Goal: Information Seeking & Learning: Learn about a topic

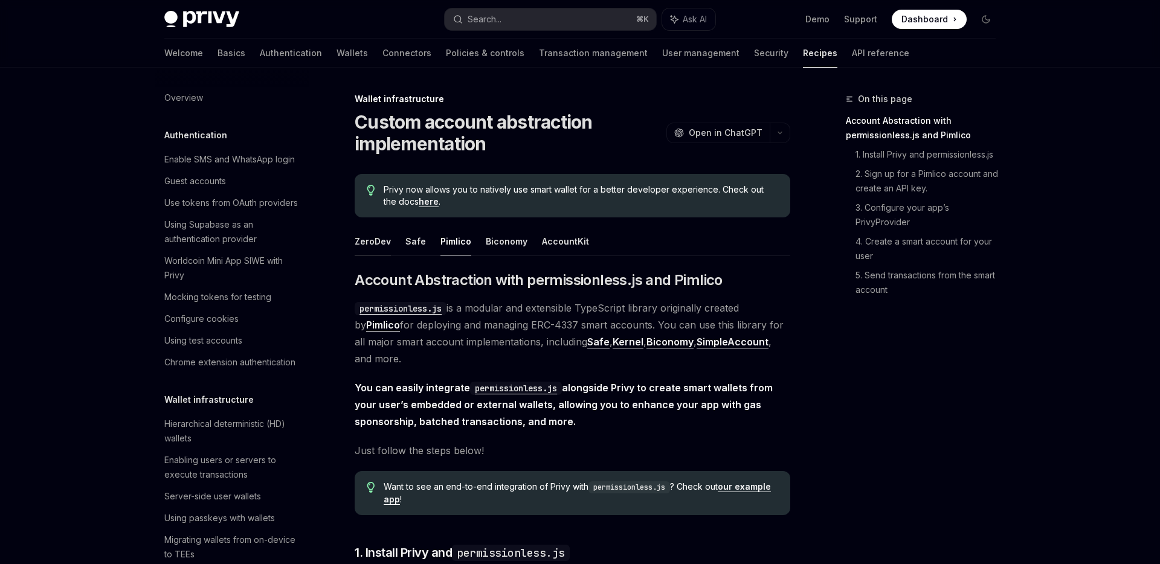
click at [376, 245] on button "ZeroDev" at bounding box center [373, 241] width 36 height 28
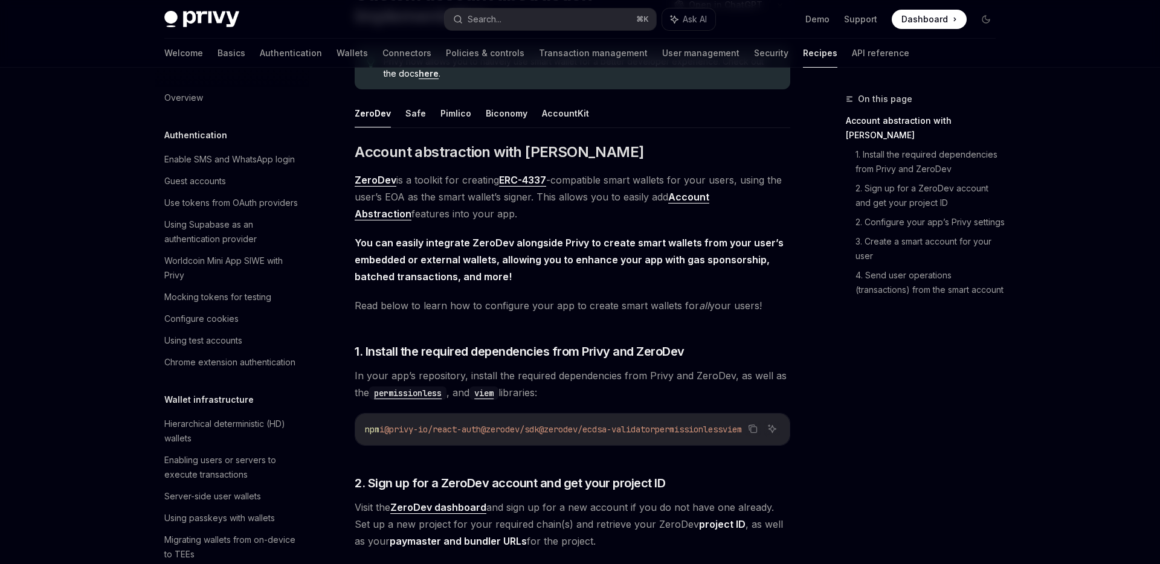
scroll to position [61, 0]
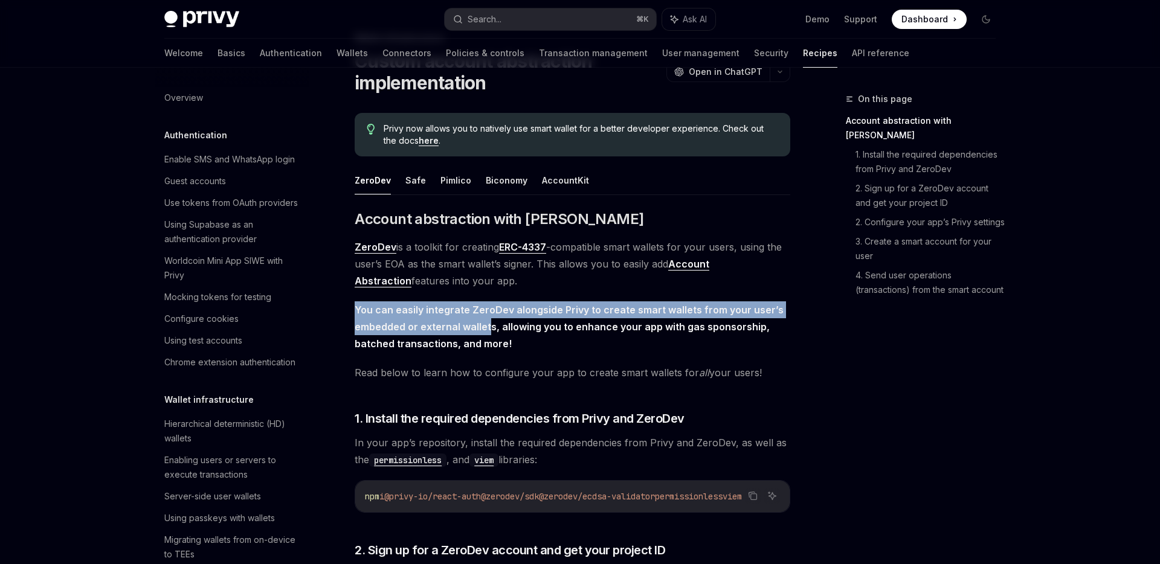
drag, startPoint x: 487, startPoint y: 327, endPoint x: 355, endPoint y: 304, distance: 134.3
click at [355, 304] on strong "You can easily integrate ZeroDev alongside Privy to create smart wallets from y…" at bounding box center [569, 327] width 429 height 46
copy strong "You can easily integrate ZeroDev alongside Privy to create smart wallets from y…"
click at [434, 326] on strong "You can easily integrate ZeroDev alongside Privy to create smart wallets from y…" at bounding box center [569, 327] width 429 height 46
drag, startPoint x: 493, startPoint y: 328, endPoint x: 338, endPoint y: 297, distance: 157.8
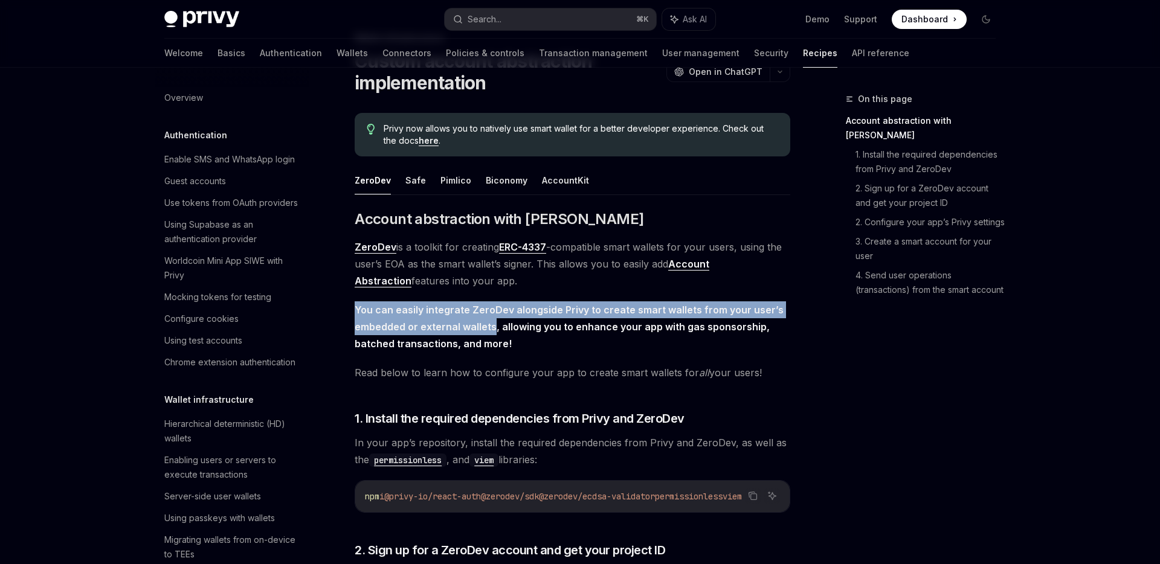
copy strong "You can easily integrate ZeroDev alongside Privy to create smart wallets from y…"
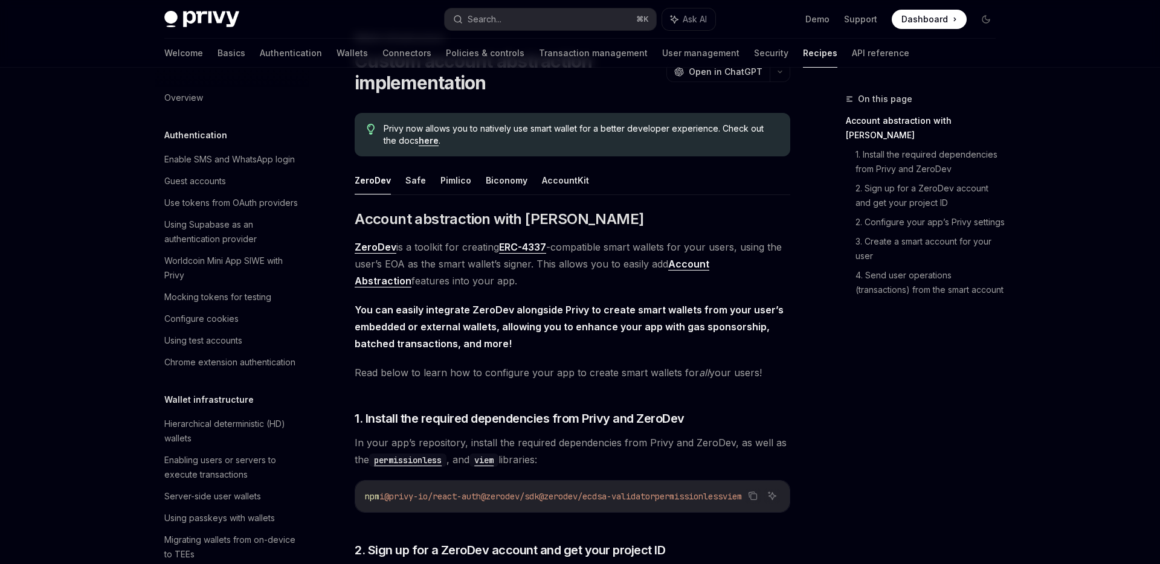
click at [590, 377] on em "all" at bounding box center [704, 373] width 10 height 12
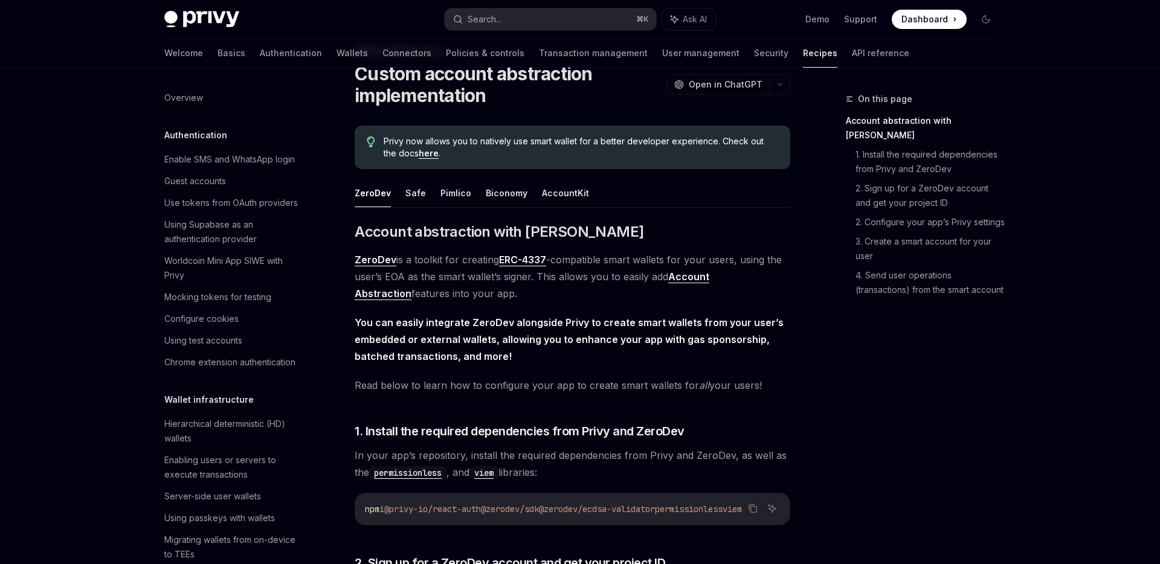
scroll to position [0, 0]
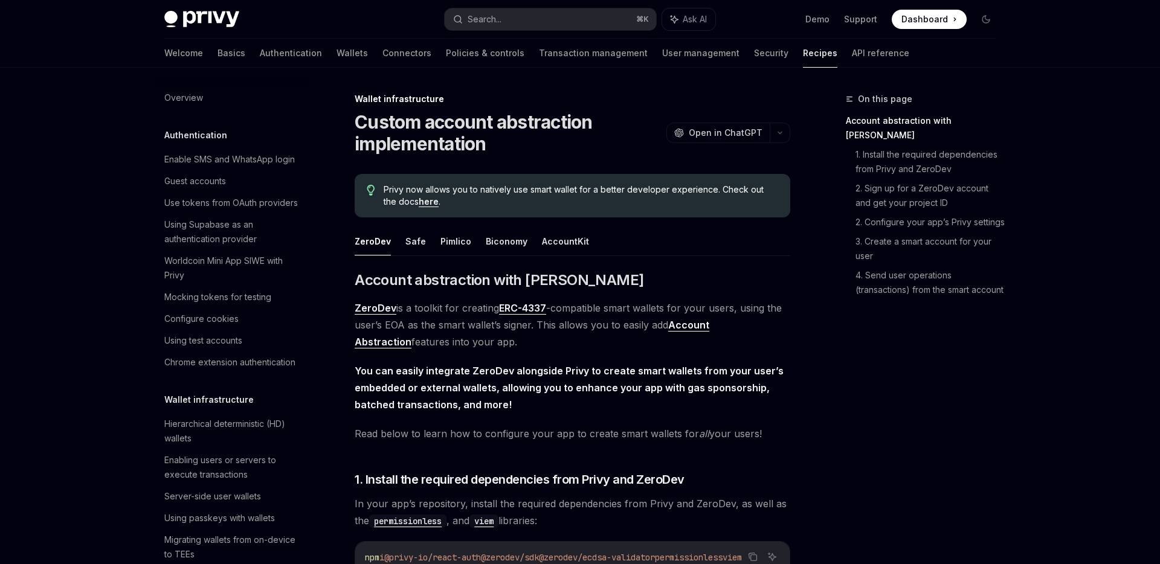
click at [423, 240] on ul "ZeroDev Safe Pimlico Biconomy AccountKit" at bounding box center [573, 241] width 436 height 29
click at [413, 244] on button "Safe" at bounding box center [415, 241] width 21 height 28
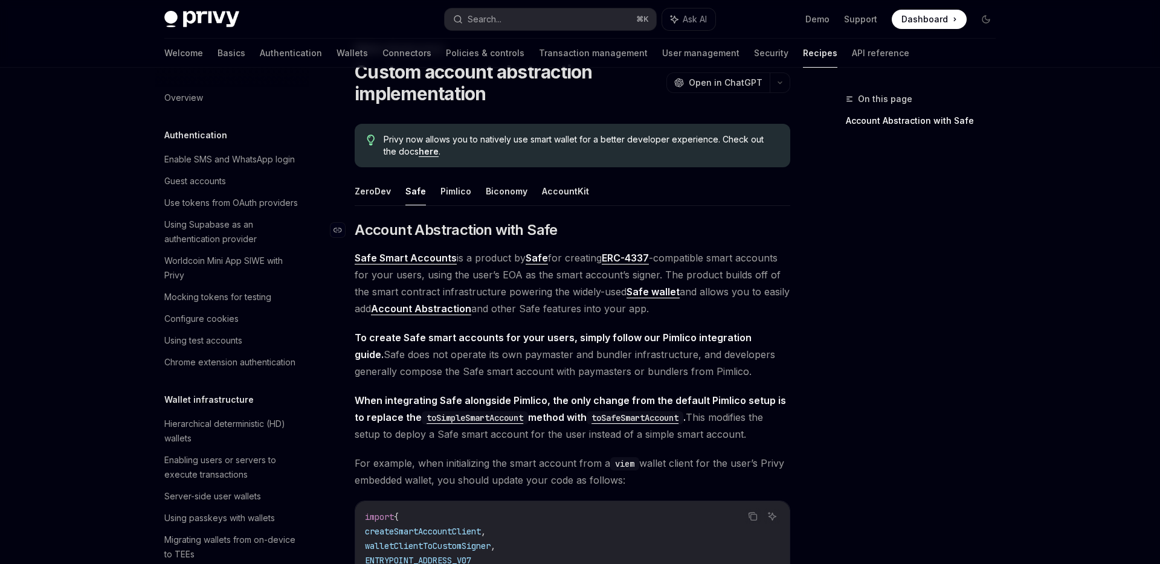
scroll to position [113, 0]
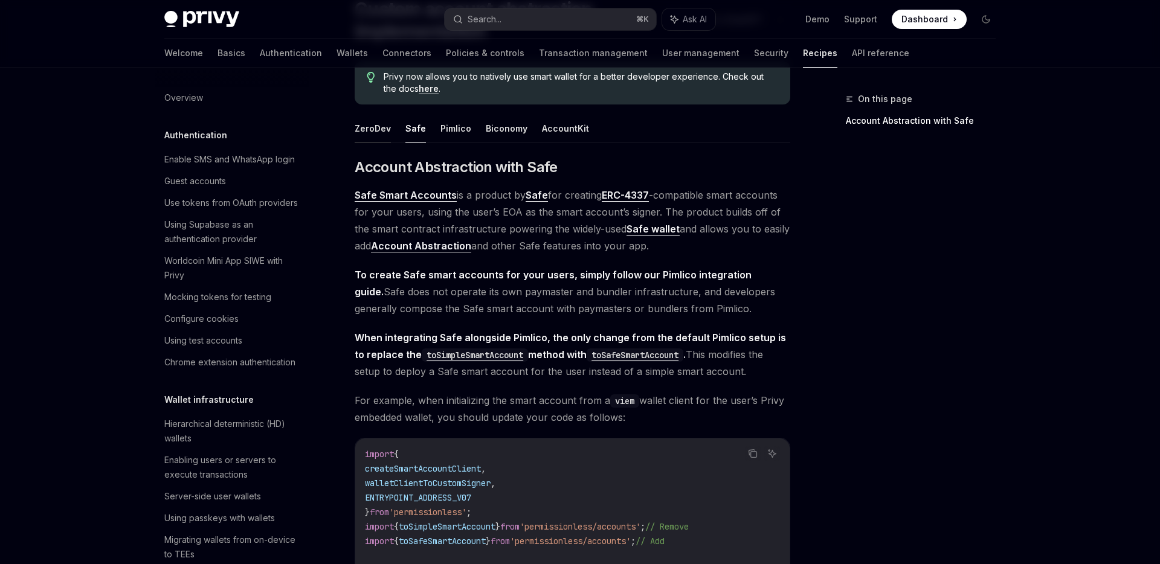
click at [382, 127] on button "ZeroDev" at bounding box center [373, 128] width 36 height 28
type textarea "*"
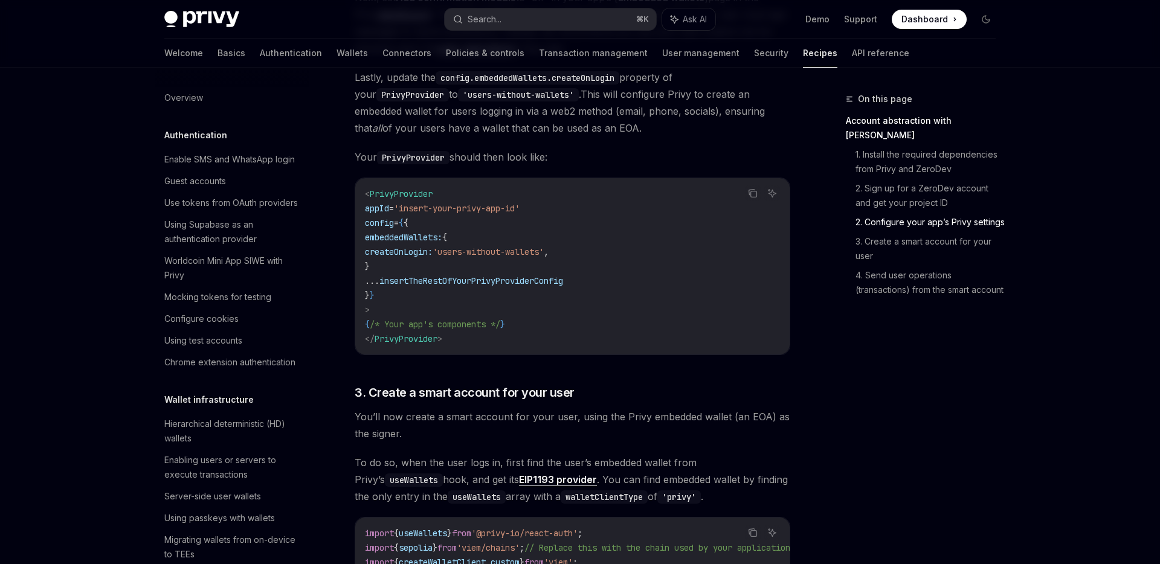
scroll to position [920, 0]
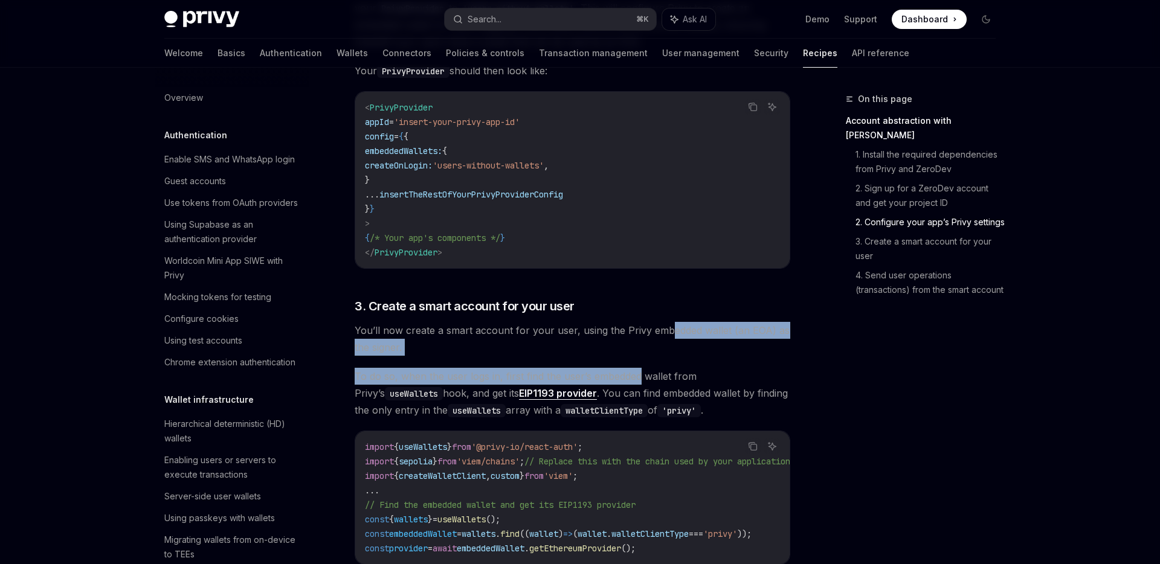
drag, startPoint x: 665, startPoint y: 333, endPoint x: 640, endPoint y: 384, distance: 56.2
click at [590, 384] on span "To do so, when the user logs in, first find the user’s embedded wallet from Pri…" at bounding box center [573, 393] width 436 height 51
drag, startPoint x: 611, startPoint y: 368, endPoint x: 579, endPoint y: 332, distance: 48.3
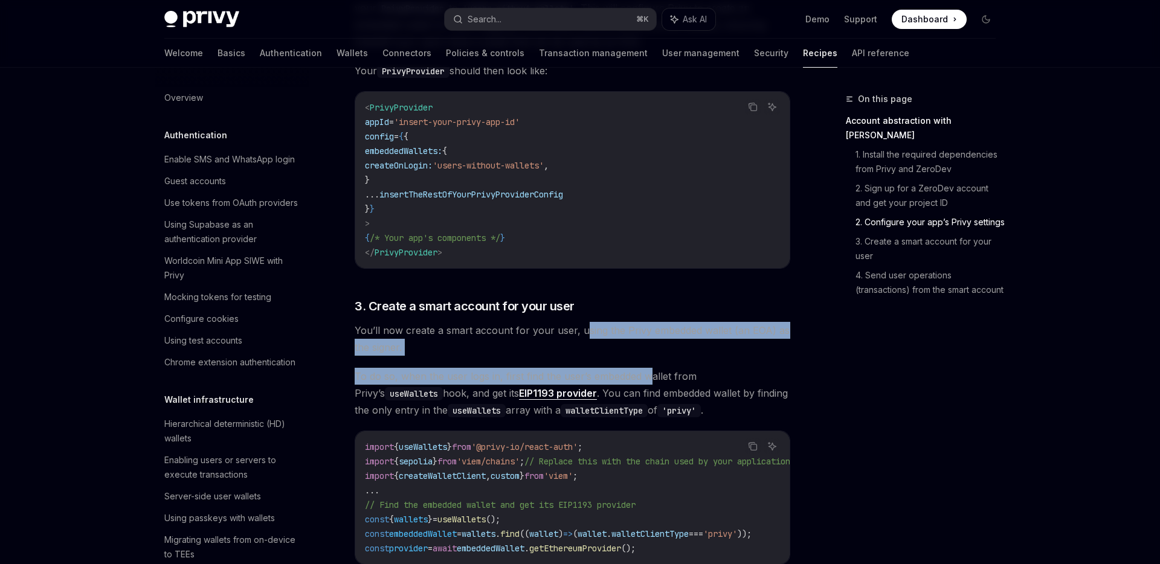
click at [579, 332] on span "You’ll now create a smart account for your user, using the Privy embedded walle…" at bounding box center [573, 339] width 436 height 34
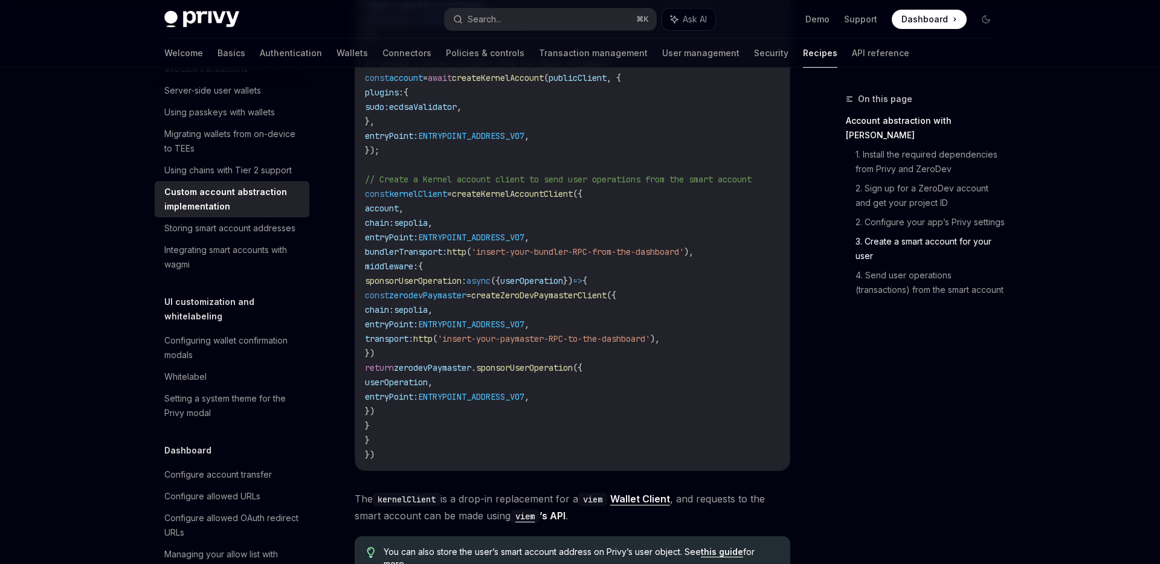
scroll to position [1695, 0]
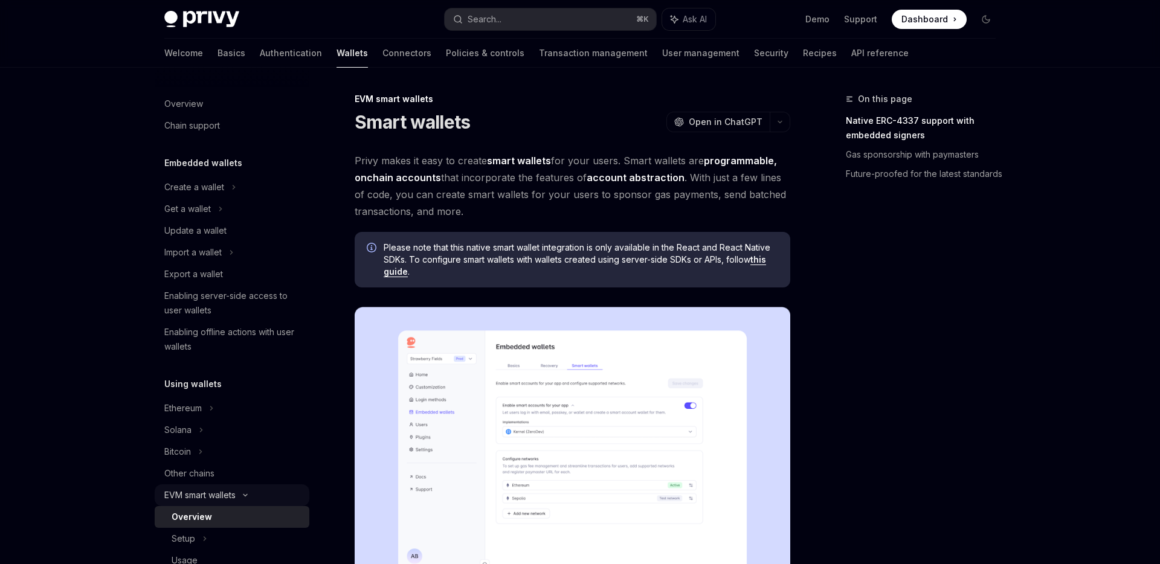
click at [238, 484] on link "Other chains" at bounding box center [232, 474] width 155 height 22
type textarea "*"
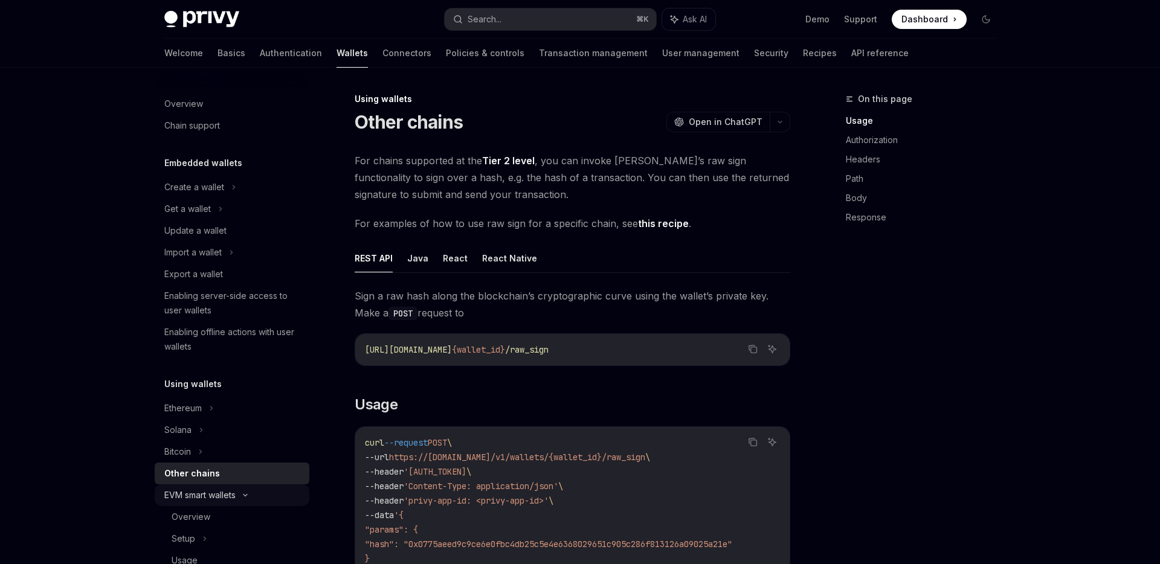
click at [240, 494] on div "EVM smart wallets" at bounding box center [232, 495] width 155 height 22
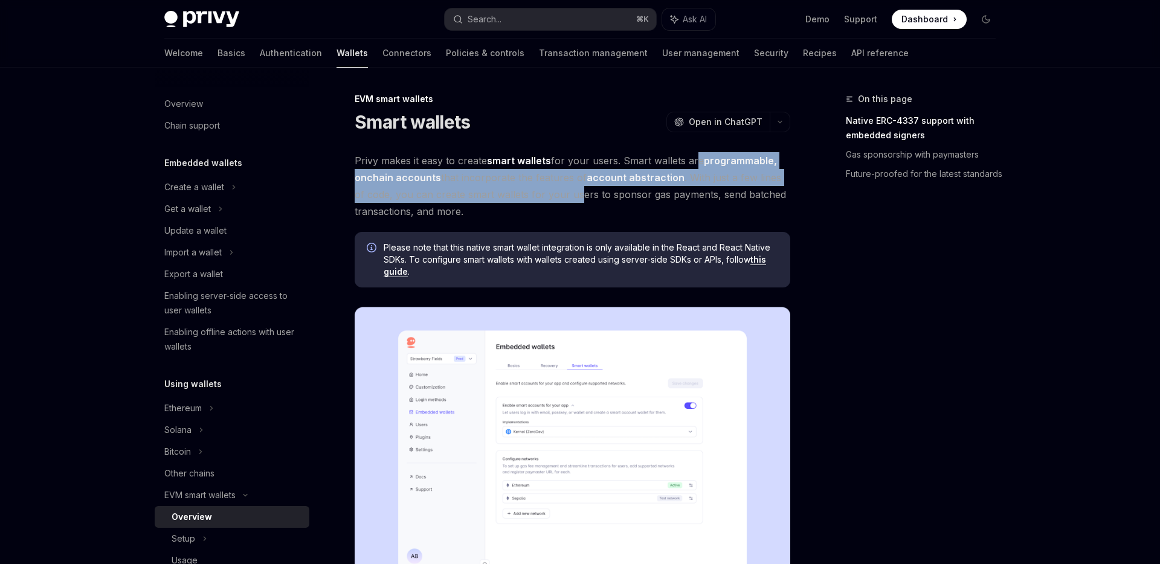
drag, startPoint x: 692, startPoint y: 158, endPoint x: 567, endPoint y: 191, distance: 129.4
click at [567, 191] on span "Privy makes it easy to create smart wallets for your users. Smart wallets are p…" at bounding box center [573, 186] width 436 height 68
click at [566, 191] on span "Privy makes it easy to create smart wallets for your users. Smart wallets are p…" at bounding box center [573, 186] width 436 height 68
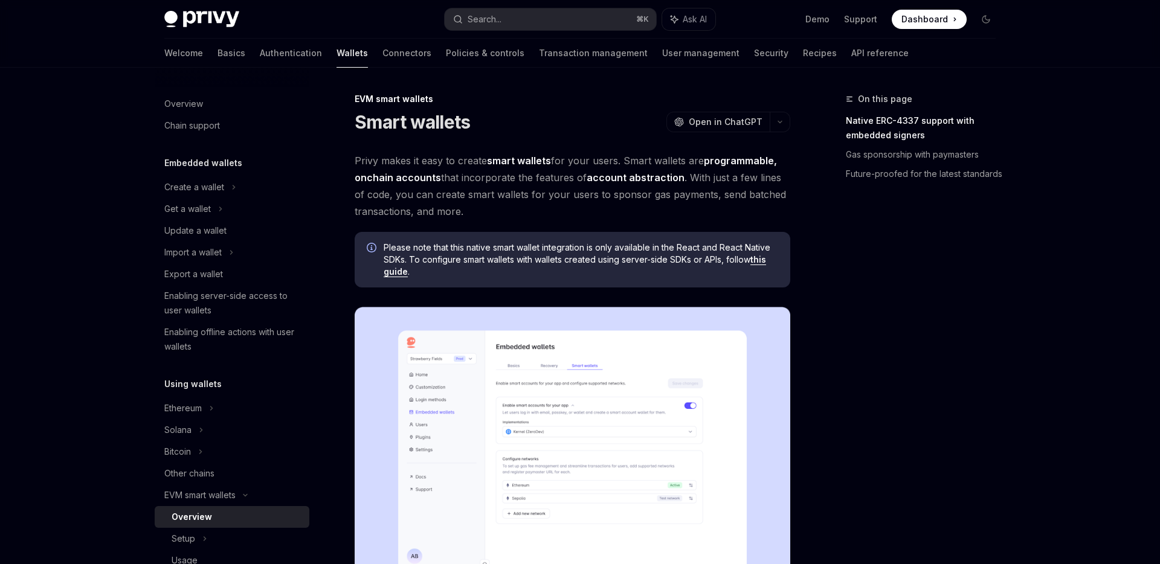
click at [614, 179] on link "account abstraction" at bounding box center [636, 178] width 98 height 13
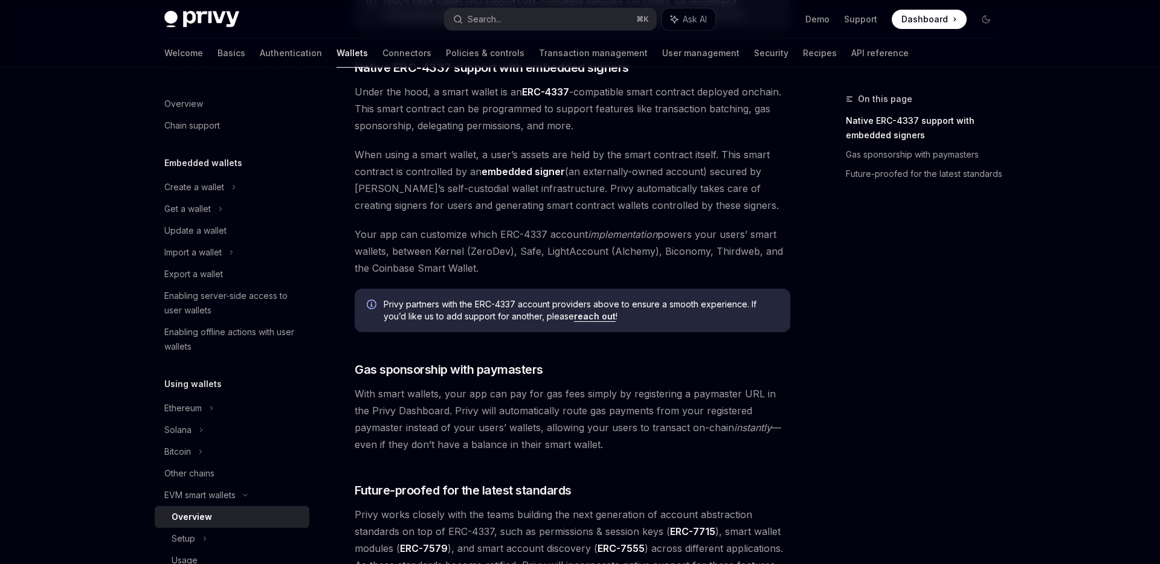
scroll to position [831, 0]
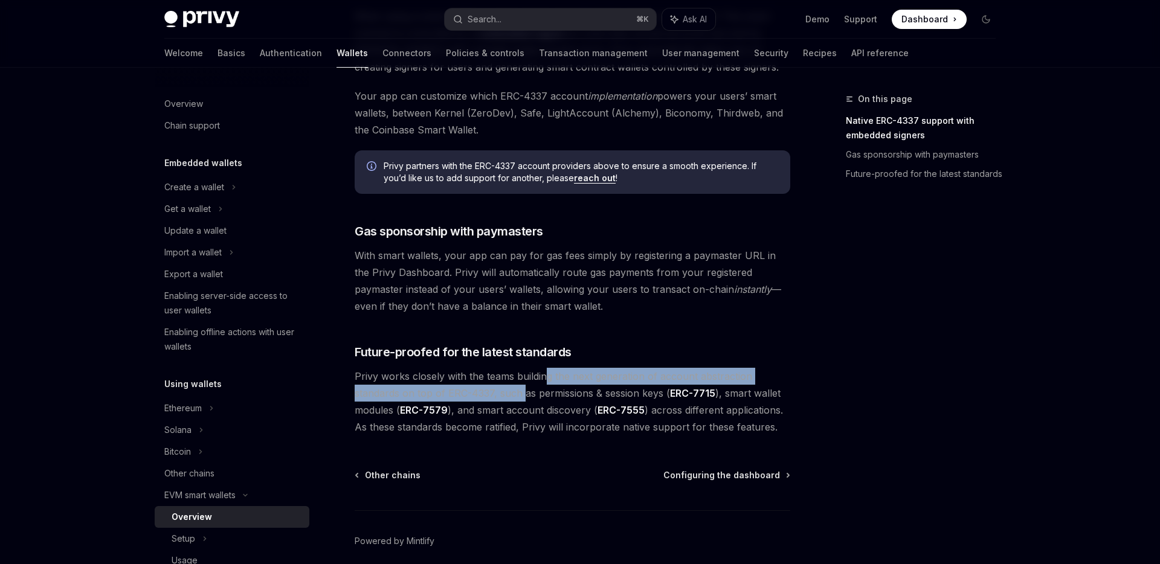
drag, startPoint x: 544, startPoint y: 376, endPoint x: 523, endPoint y: 397, distance: 29.5
click at [523, 397] on span "Privy works closely with the teams building the next generation of account abst…" at bounding box center [573, 402] width 436 height 68
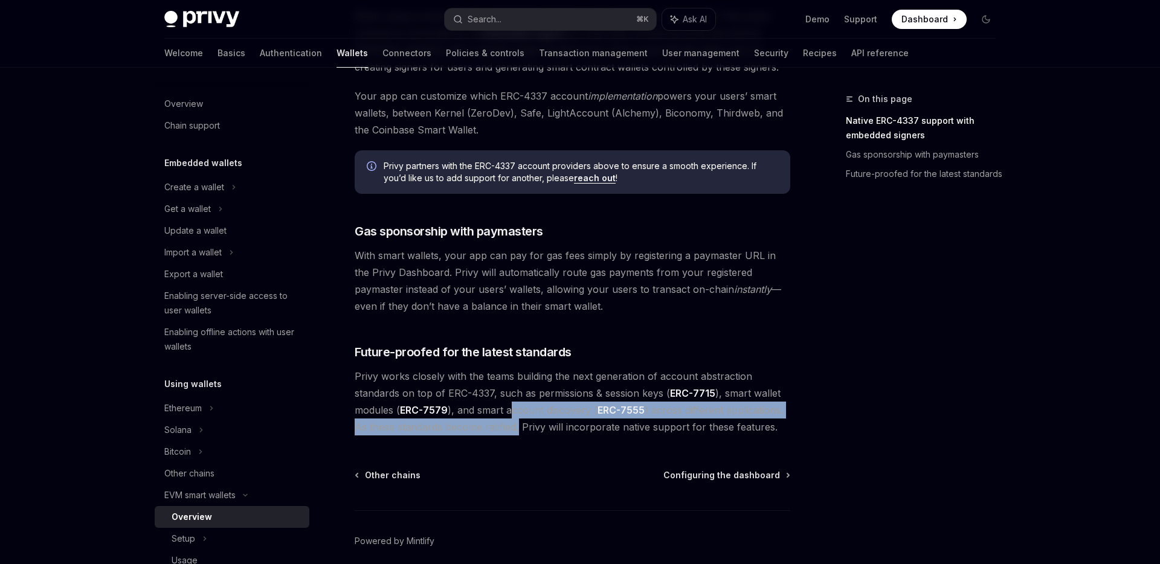
drag, startPoint x: 520, startPoint y: 431, endPoint x: 506, endPoint y: 410, distance: 25.6
click at [506, 411] on span "Privy works closely with the teams building the next generation of account abst…" at bounding box center [573, 402] width 436 height 68
click at [506, 410] on span "Privy works closely with the teams building the next generation of account abst…" at bounding box center [573, 402] width 436 height 68
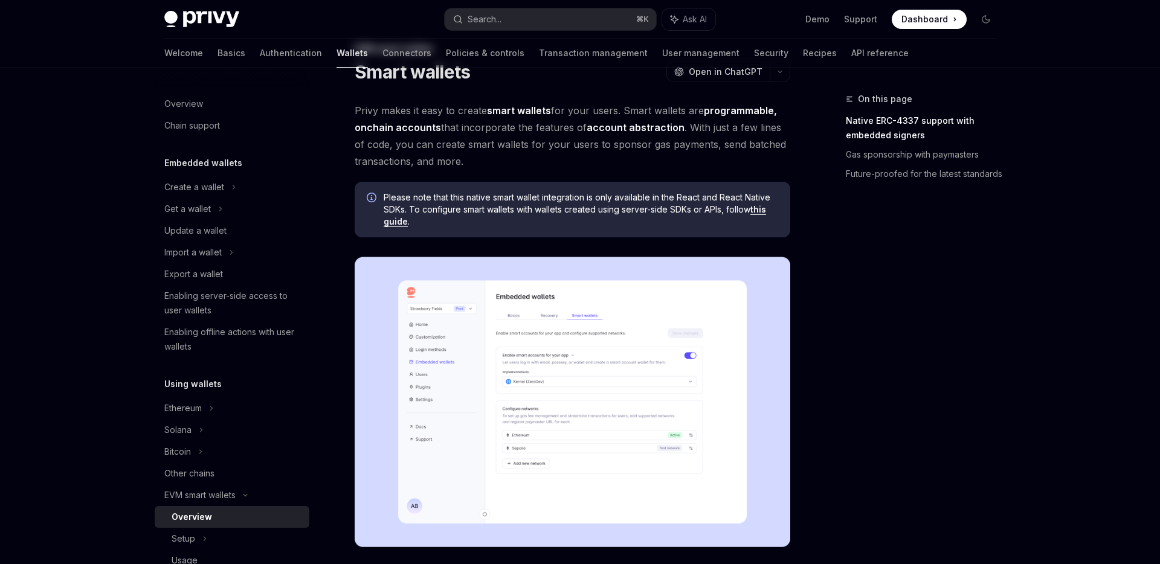
scroll to position [0, 0]
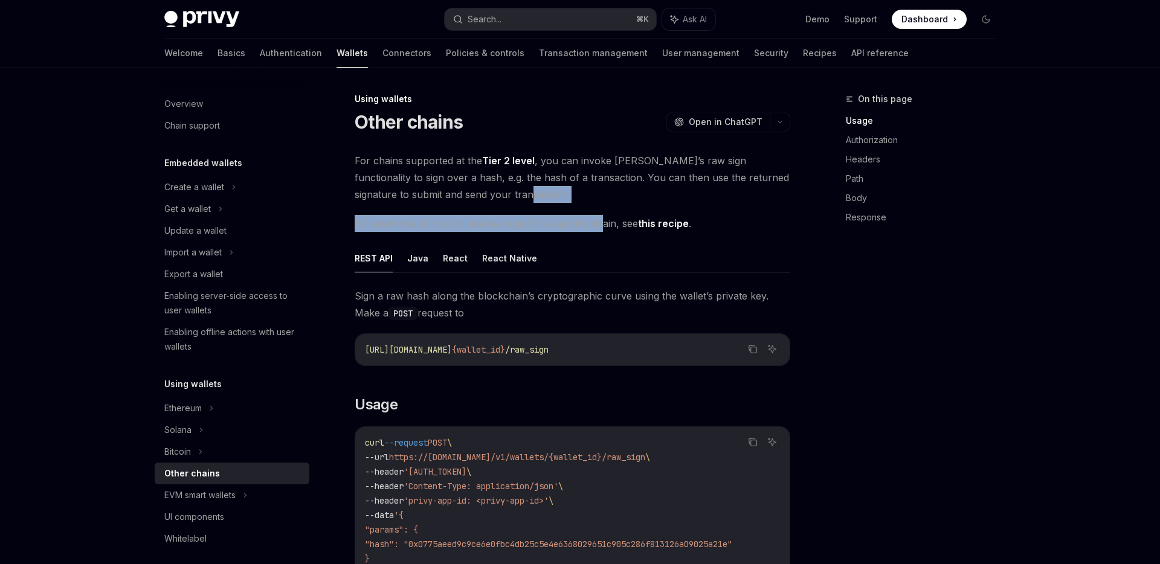
drag, startPoint x: 600, startPoint y: 225, endPoint x: 582, endPoint y: 196, distance: 34.7
click at [582, 196] on span "For chains supported at the Tier 2 level , you can invoke Privy’s raw sign func…" at bounding box center [573, 177] width 436 height 51
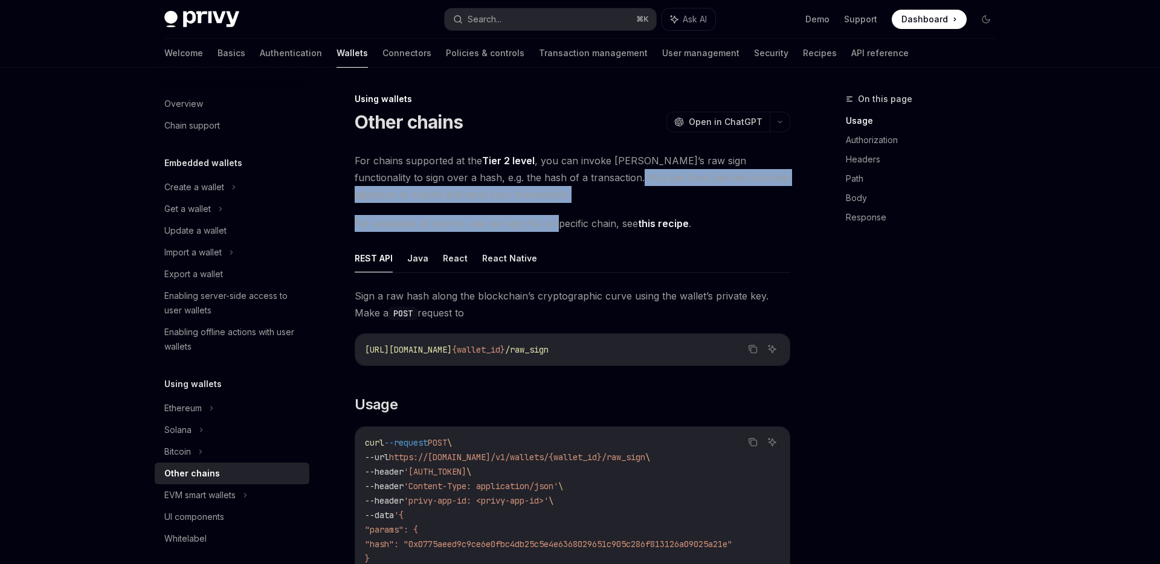
drag, startPoint x: 587, startPoint y: 173, endPoint x: 553, endPoint y: 230, distance: 65.6
click at [553, 230] on span "For examples of how to use raw sign for a specific chain, see this recipe ." at bounding box center [573, 223] width 436 height 17
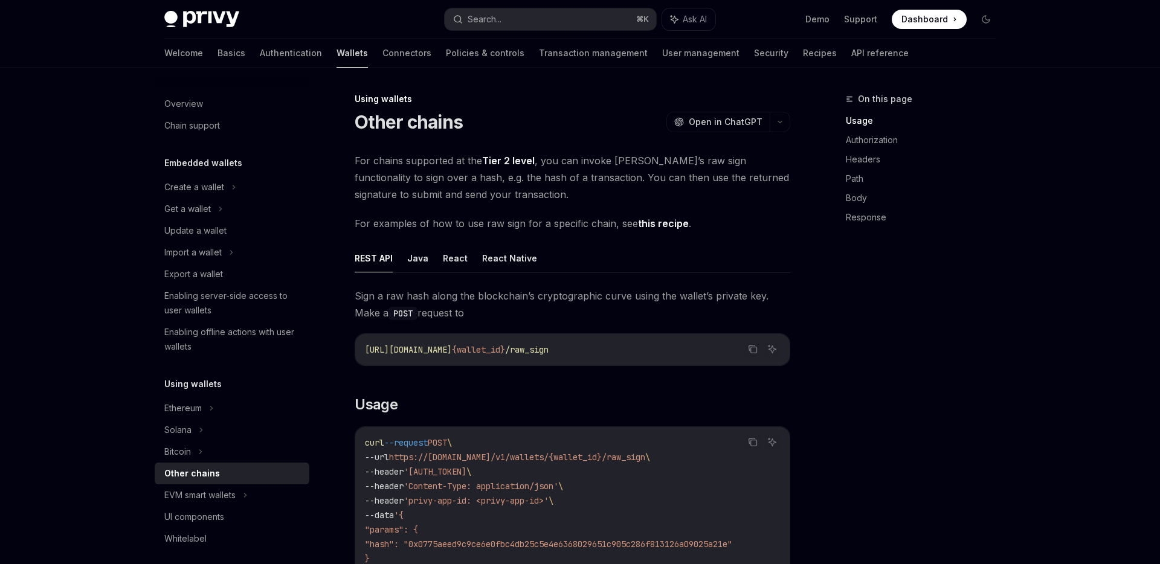
click at [336, 56] on link "Wallets" at bounding box center [351, 53] width 31 height 29
type textarea "*"
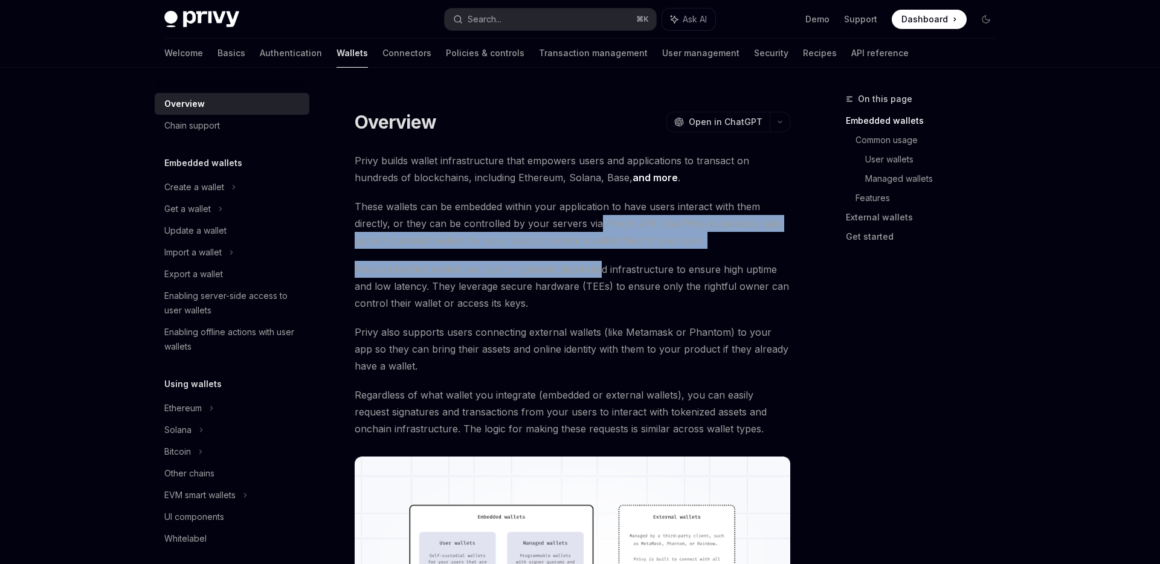
drag, startPoint x: 598, startPoint y: 227, endPoint x: 619, endPoint y: 322, distance: 97.6
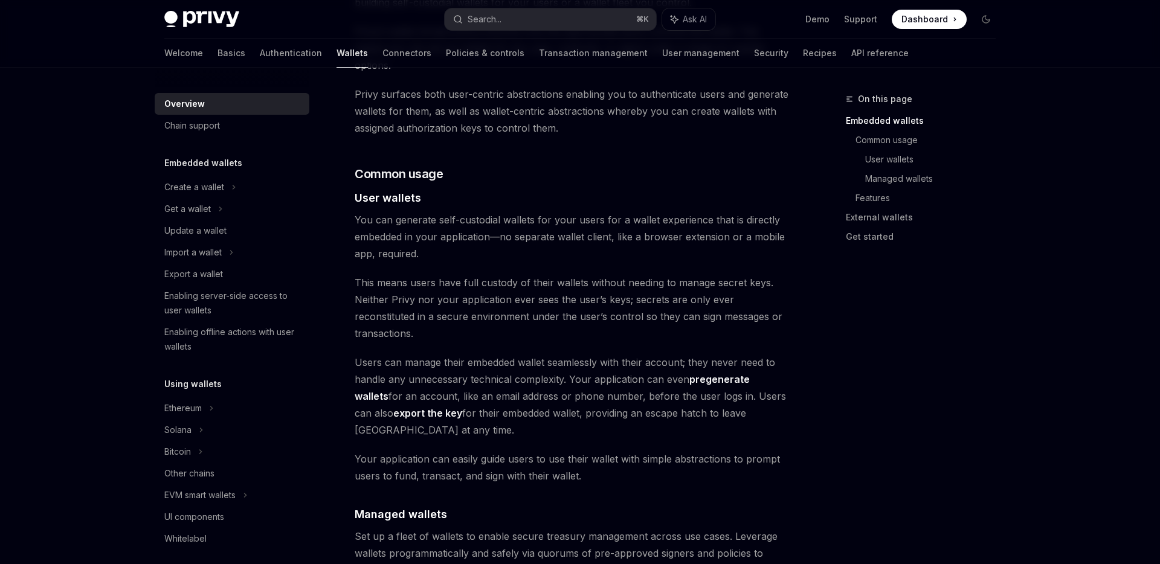
scroll to position [562, 0]
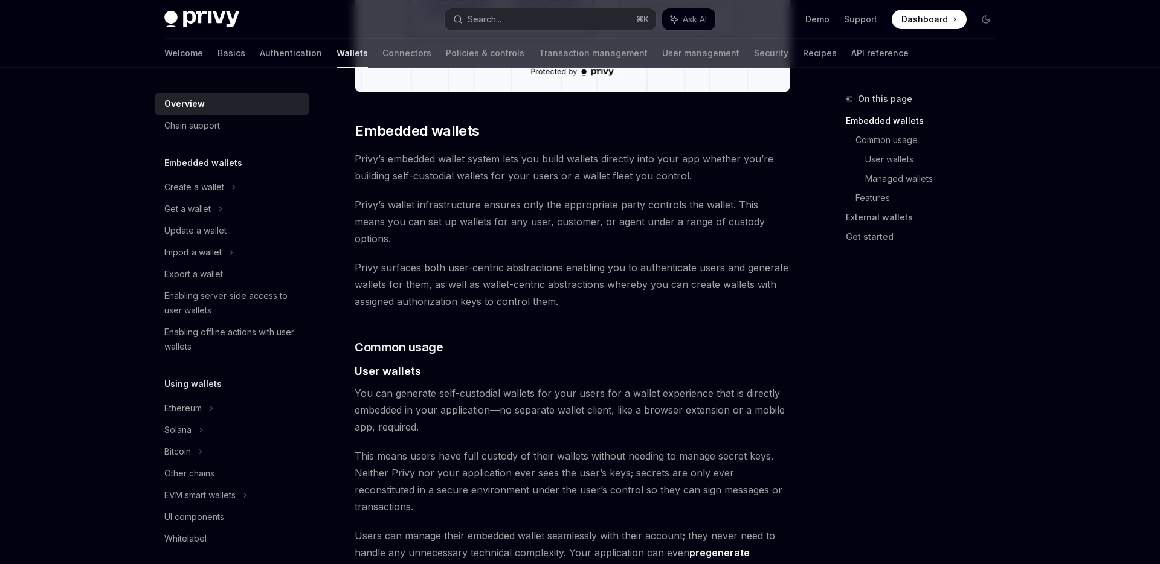
drag, startPoint x: 490, startPoint y: 164, endPoint x: 500, endPoint y: 259, distance: 95.4
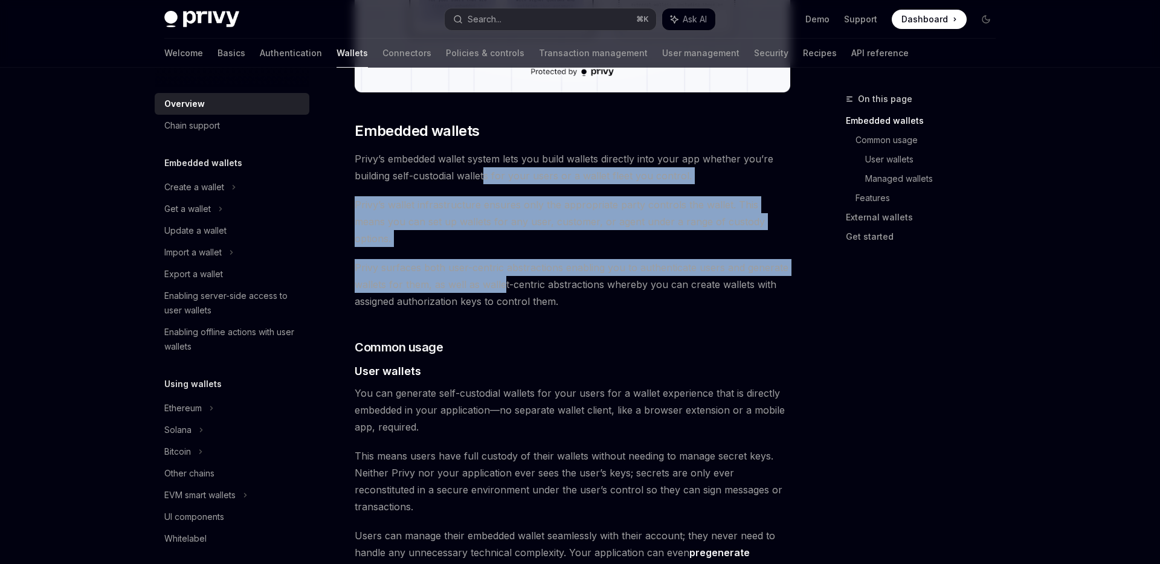
drag, startPoint x: 501, startPoint y: 262, endPoint x: 485, endPoint y: 178, distance: 84.9
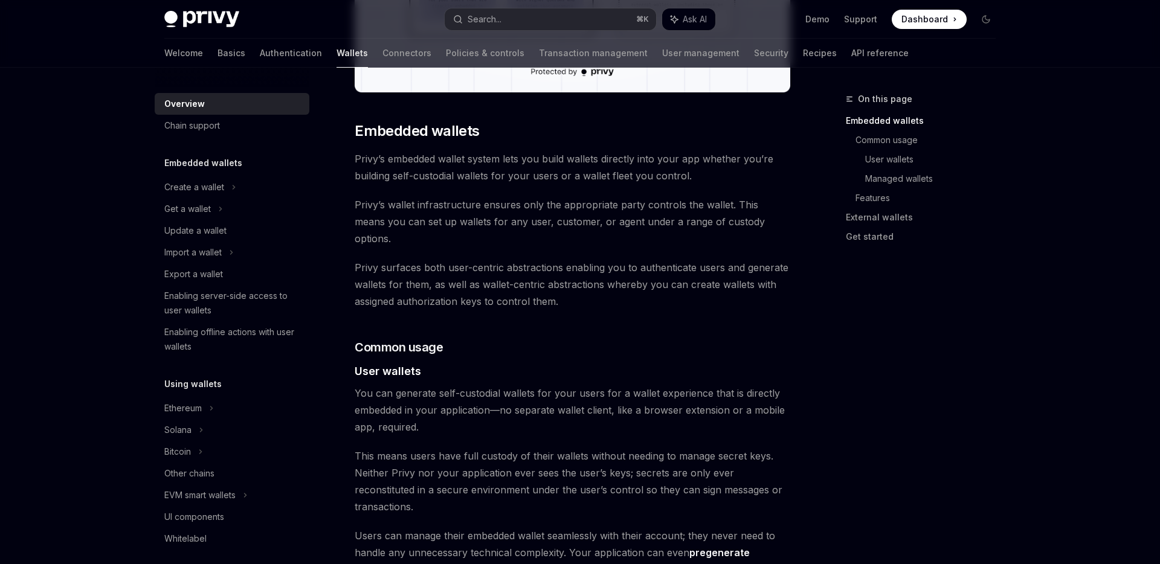
click at [485, 178] on span "Privy’s embedded wallet system lets you build wallets directly into your app wh…" at bounding box center [573, 167] width 436 height 34
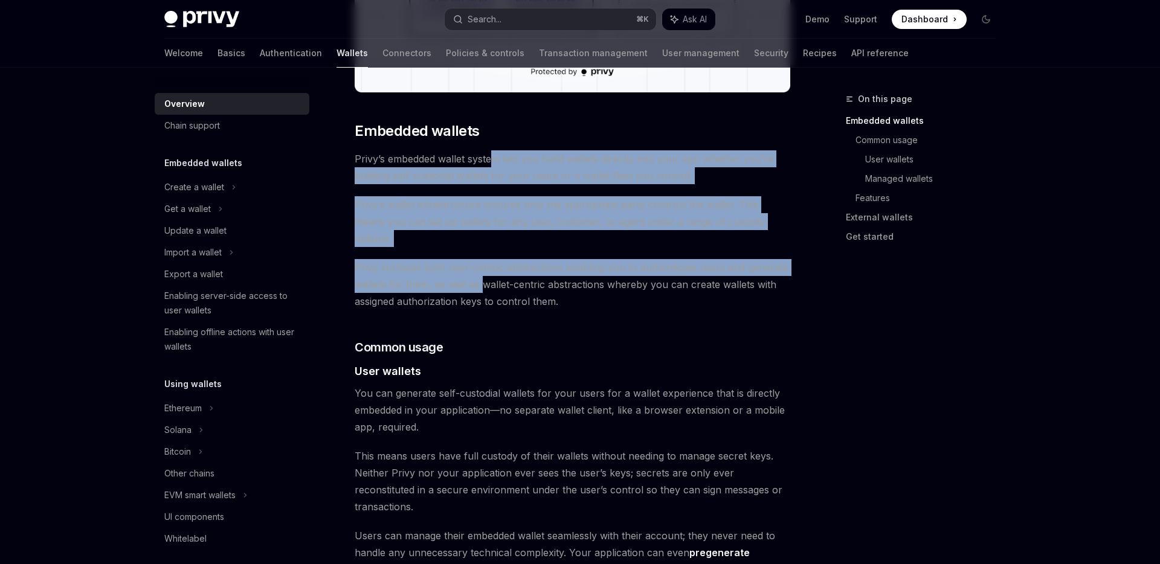
drag, startPoint x: 493, startPoint y: 161, endPoint x: 484, endPoint y: 273, distance: 112.7
click at [484, 273] on span "Privy surfaces both user-centric abstractions enabling you to authenticate user…" at bounding box center [573, 284] width 436 height 51
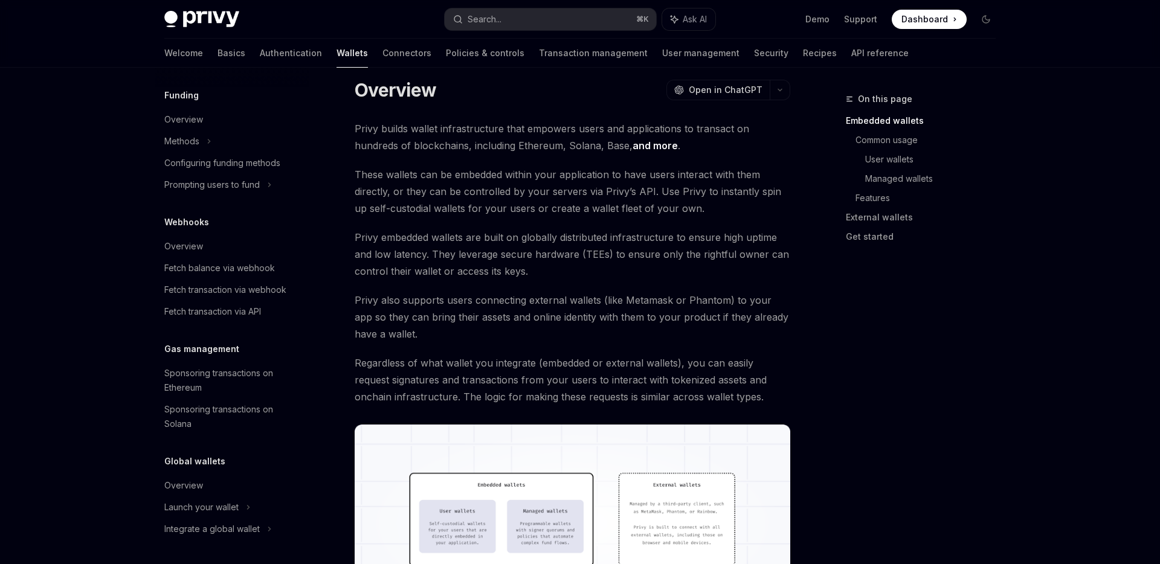
scroll to position [0, 0]
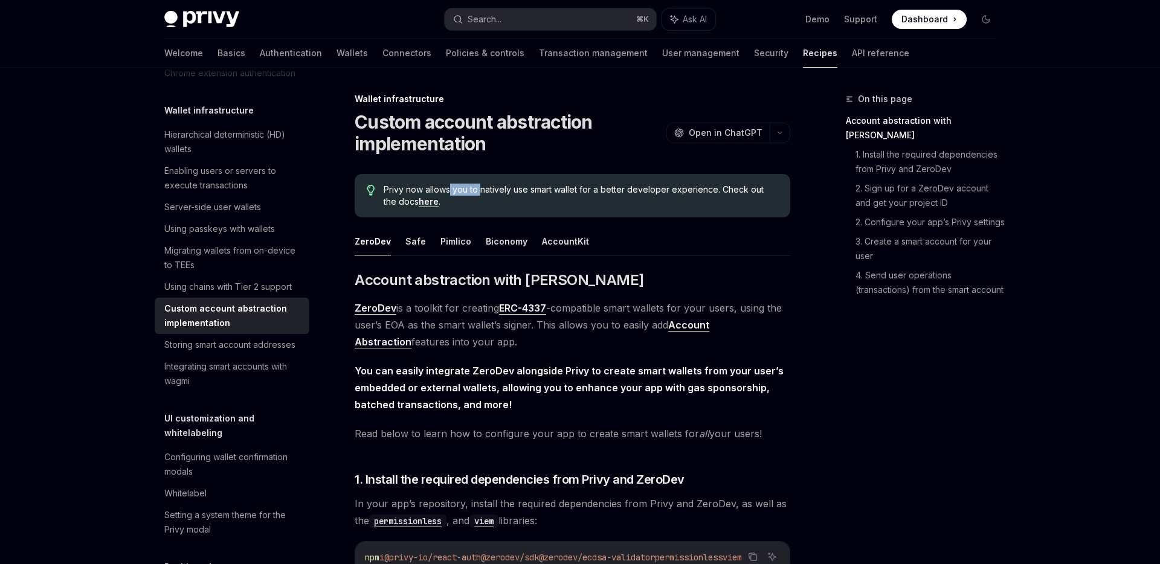
drag, startPoint x: 450, startPoint y: 187, endPoint x: 481, endPoint y: 193, distance: 31.9
click at [481, 193] on span "Privy now allows you to natively use smart wallet for a better developer experi…" at bounding box center [581, 196] width 394 height 24
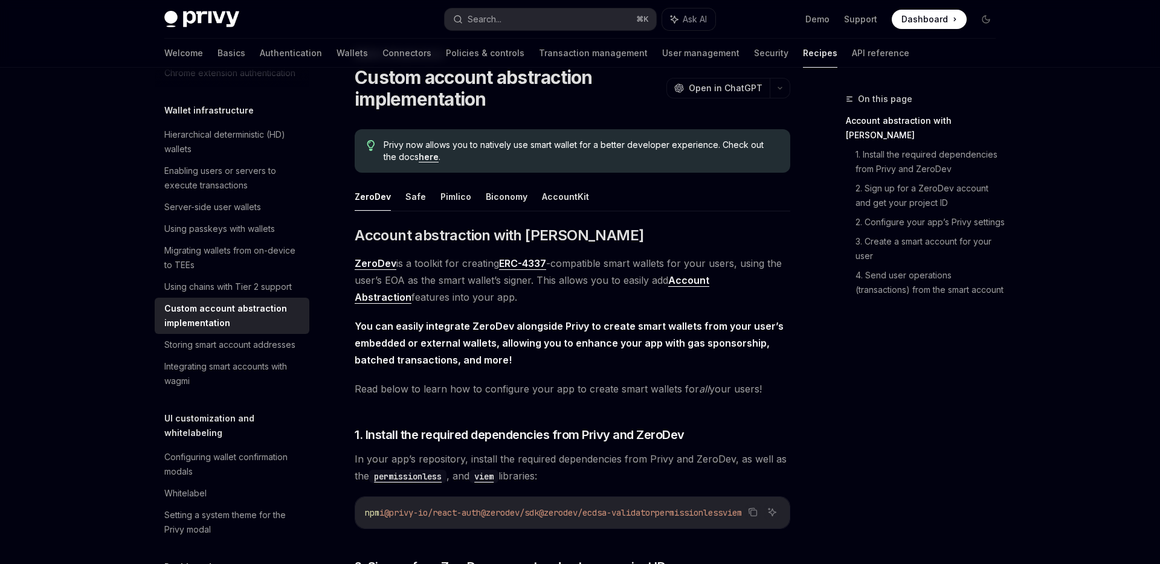
scroll to position [43, 0]
click at [411, 202] on button "Safe" at bounding box center [415, 198] width 21 height 28
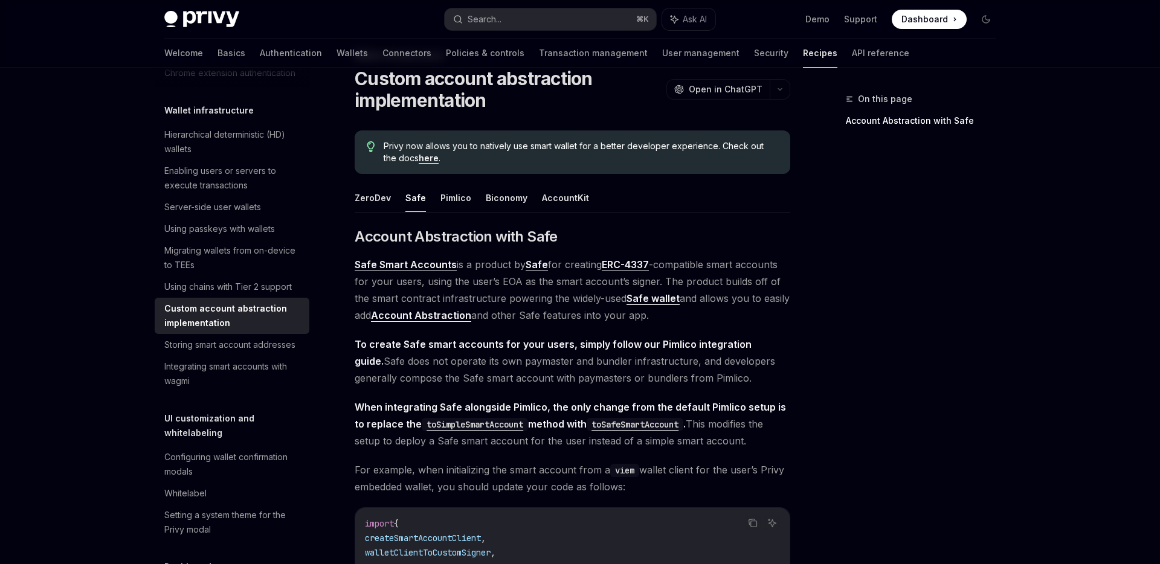
click at [432, 197] on ul "ZeroDev Safe Pimlico Biconomy AccountKit" at bounding box center [573, 198] width 436 height 29
click at [440, 201] on button "Pimlico" at bounding box center [455, 198] width 31 height 28
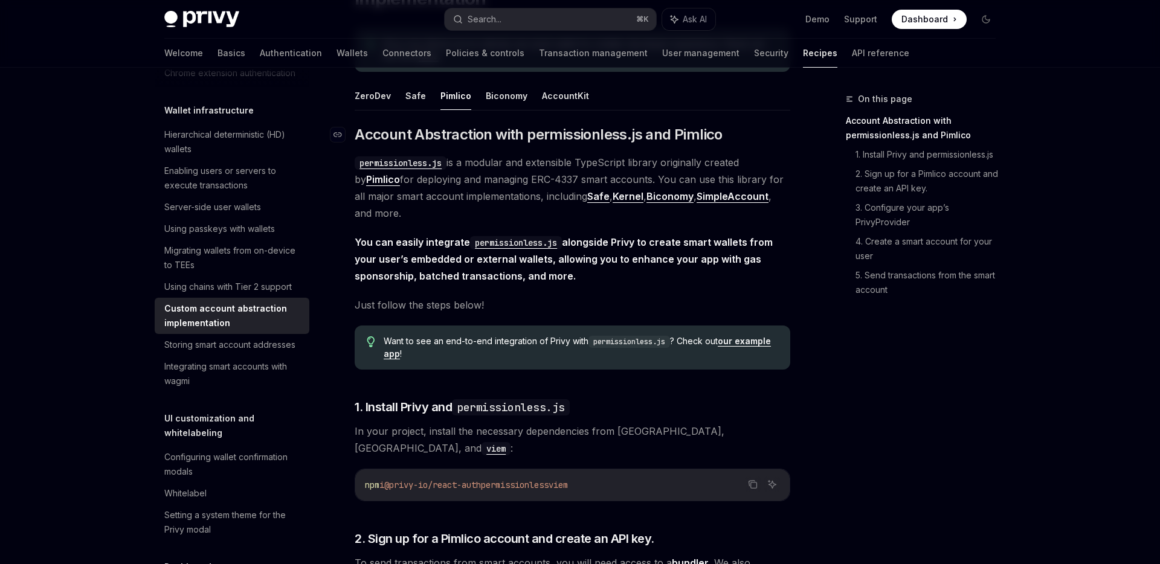
scroll to position [39, 0]
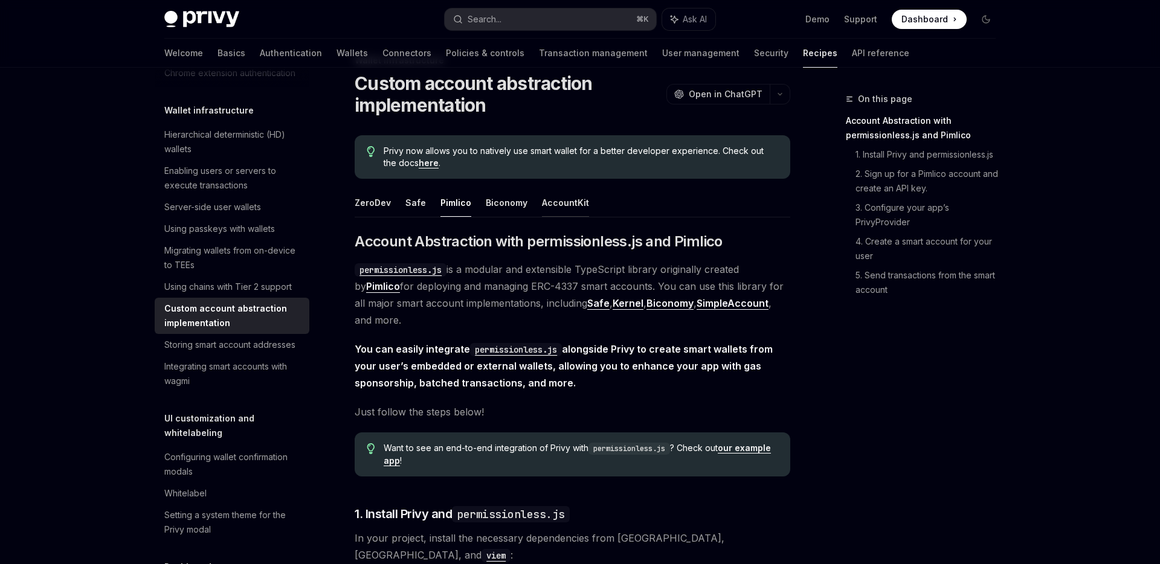
click at [555, 204] on button "AccountKit" at bounding box center [565, 202] width 47 height 28
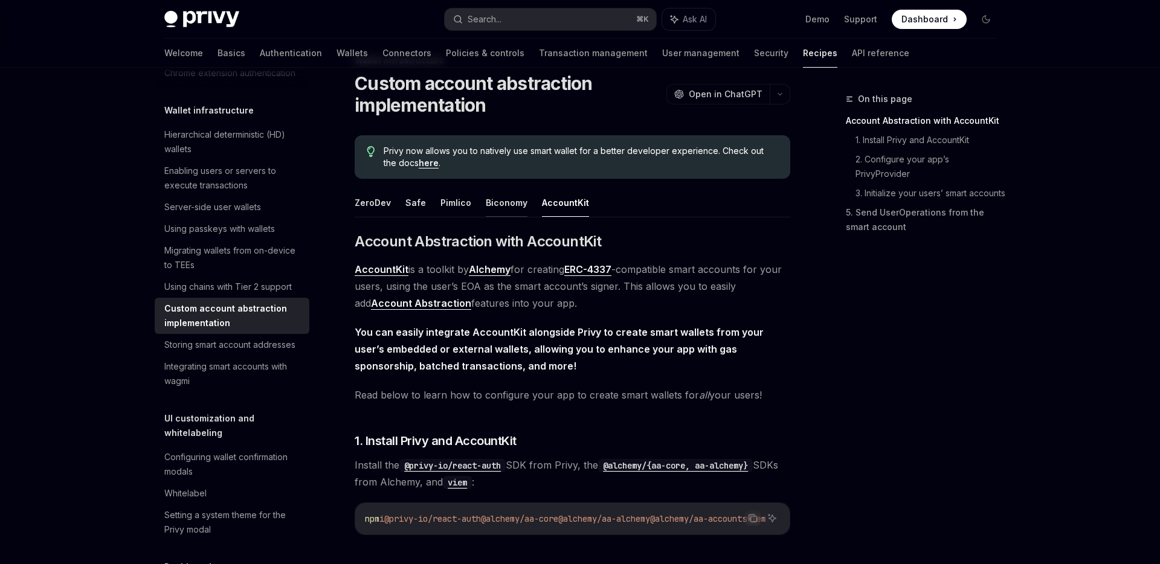
click at [497, 205] on button "Biconomy" at bounding box center [507, 202] width 42 height 28
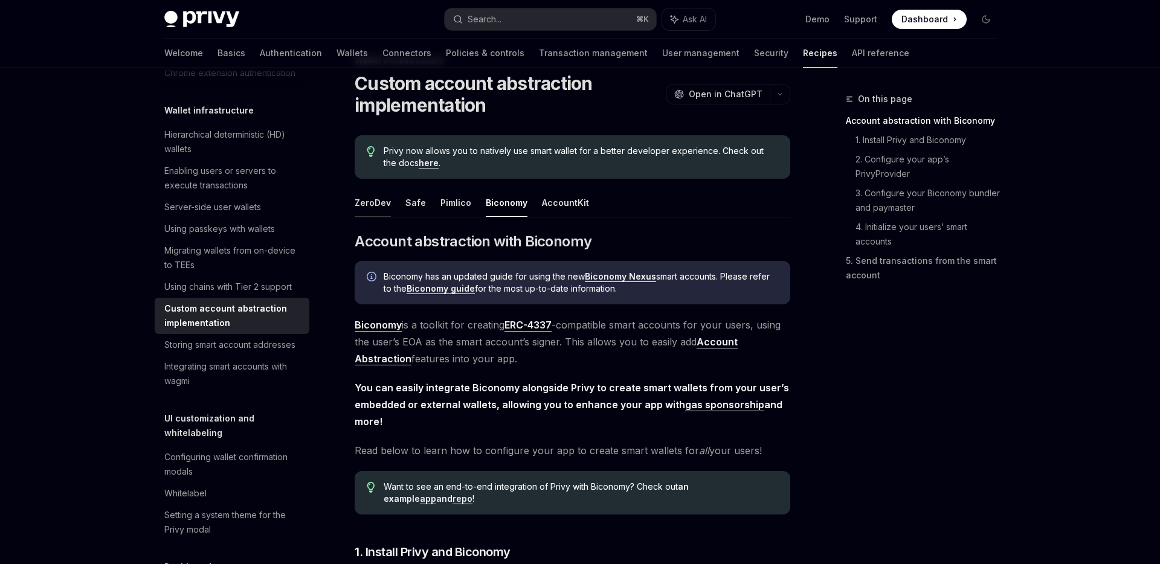
click at [381, 211] on button "ZeroDev" at bounding box center [373, 202] width 36 height 28
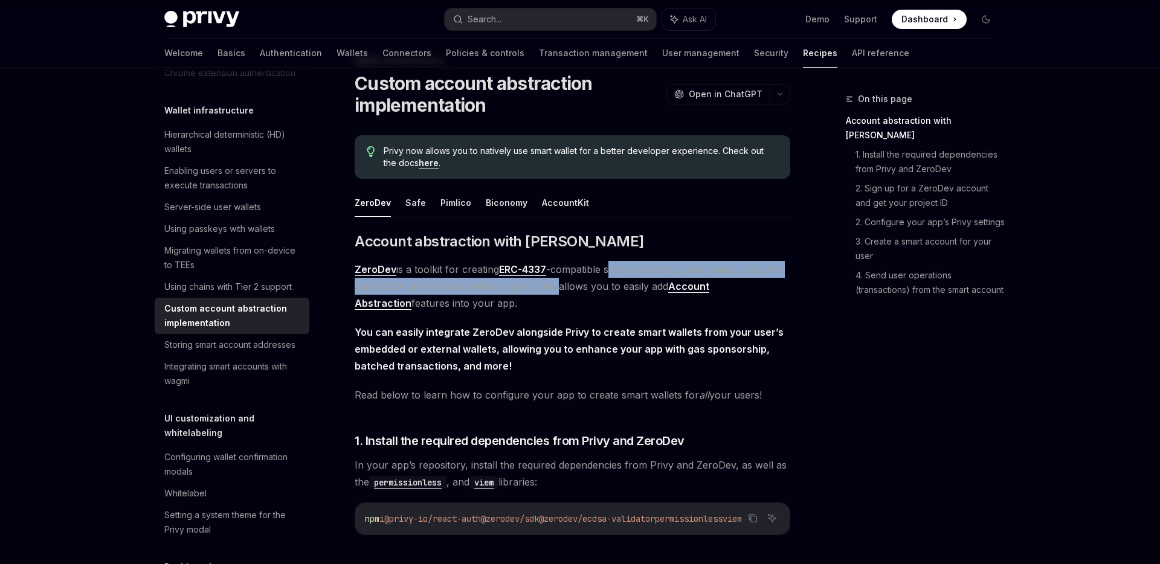
drag, startPoint x: 611, startPoint y: 275, endPoint x: 556, endPoint y: 293, distance: 57.1
click at [556, 293] on span "ZeroDev is a toolkit for creating ERC-4337 -compatible smart wallets for your u…" at bounding box center [573, 286] width 436 height 51
drag, startPoint x: 574, startPoint y: 272, endPoint x: 574, endPoint y: 265, distance: 6.6
click at [574, 265] on span "ZeroDev is a toolkit for creating ERC-4337 -compatible smart wallets for your u…" at bounding box center [573, 286] width 436 height 51
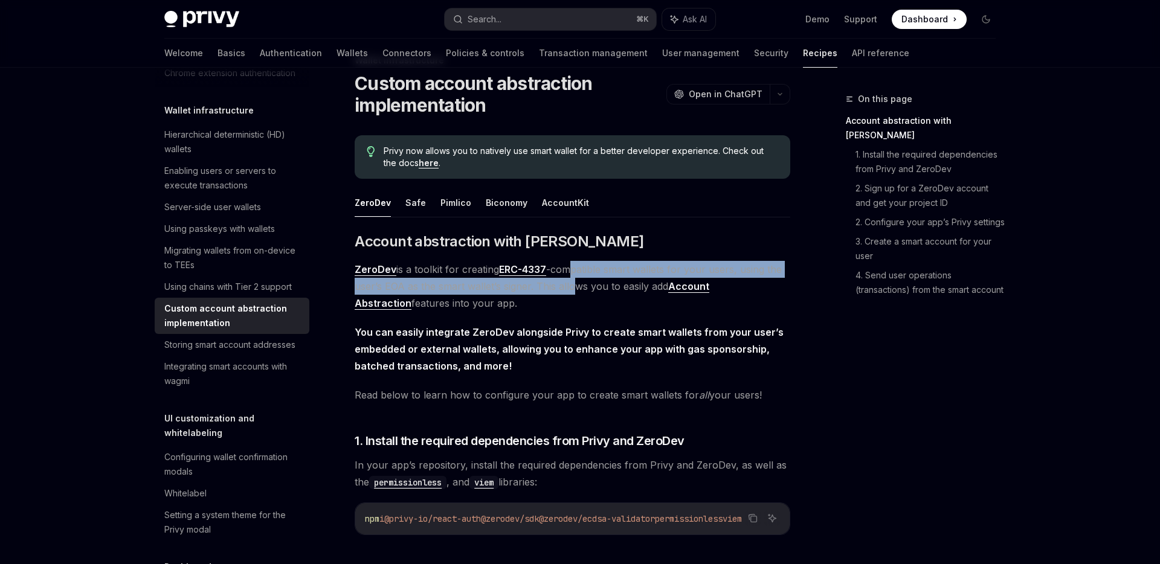
click at [575, 268] on span "ZeroDev is a toolkit for creating ERC-4337 -compatible smart wallets for your u…" at bounding box center [573, 286] width 436 height 51
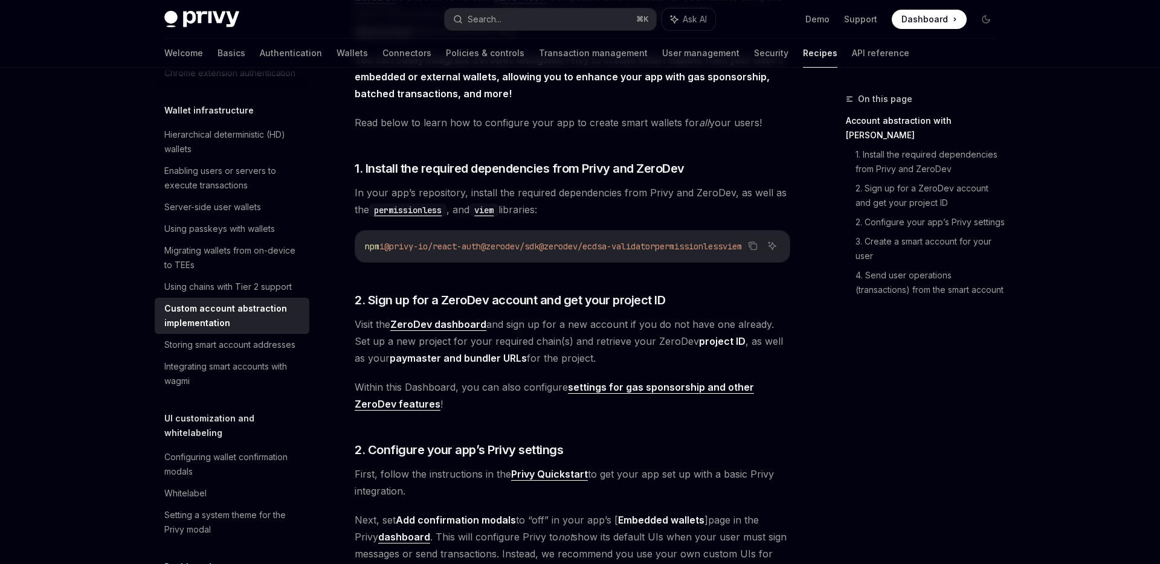
scroll to position [343, 0]
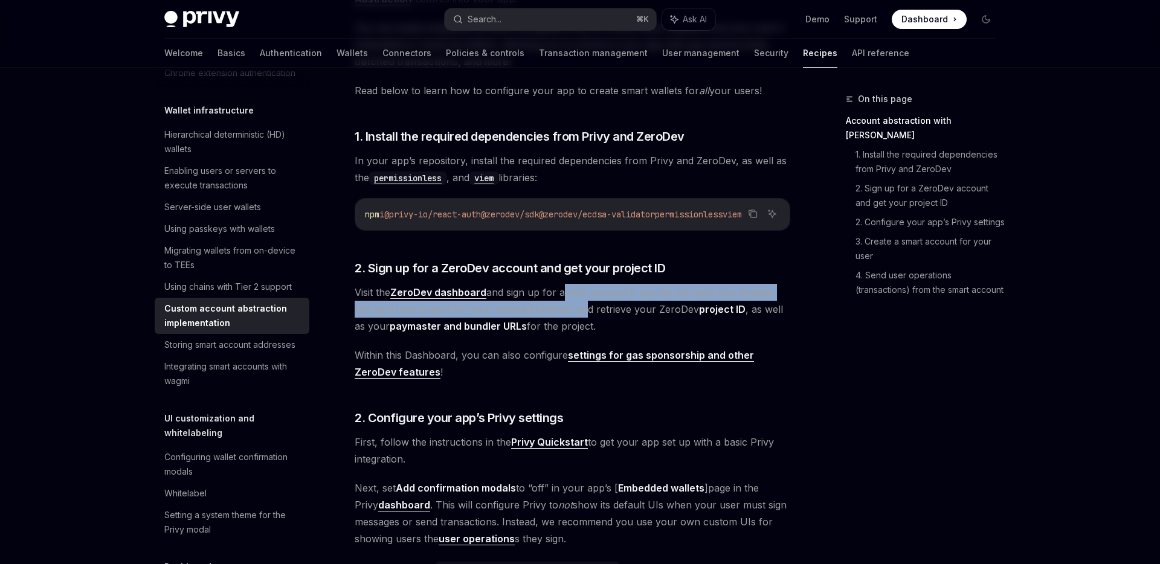
drag, startPoint x: 559, startPoint y: 301, endPoint x: 557, endPoint y: 313, distance: 12.3
click at [557, 313] on span "Visit the ZeroDev dashboard and sign up for a new account if you do not have on…" at bounding box center [573, 309] width 436 height 51
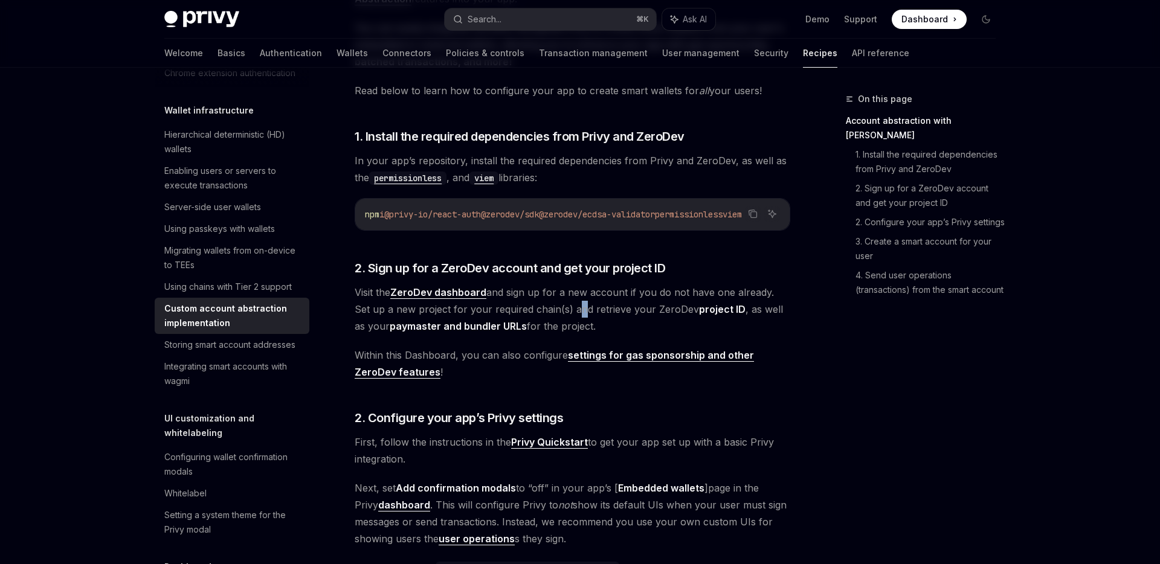
drag, startPoint x: 558, startPoint y: 318, endPoint x: 552, endPoint y: 305, distance: 14.4
click at [552, 305] on span "Visit the ZeroDev dashboard and sign up for a new account if you do not have on…" at bounding box center [573, 309] width 436 height 51
click at [551, 305] on span "Visit the ZeroDev dashboard and sign up for a new account if you do not have on…" at bounding box center [573, 309] width 436 height 51
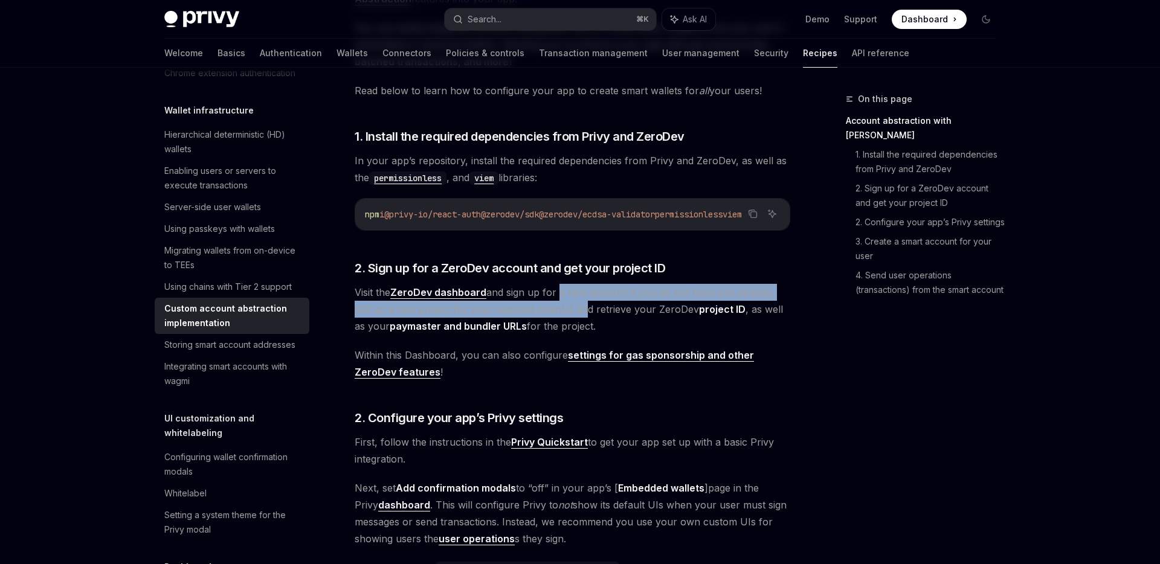
drag, startPoint x: 558, startPoint y: 309, endPoint x: 557, endPoint y: 315, distance: 6.7
click at [557, 315] on span "Visit the ZeroDev dashboard and sign up for a new account if you do not have on…" at bounding box center [573, 309] width 436 height 51
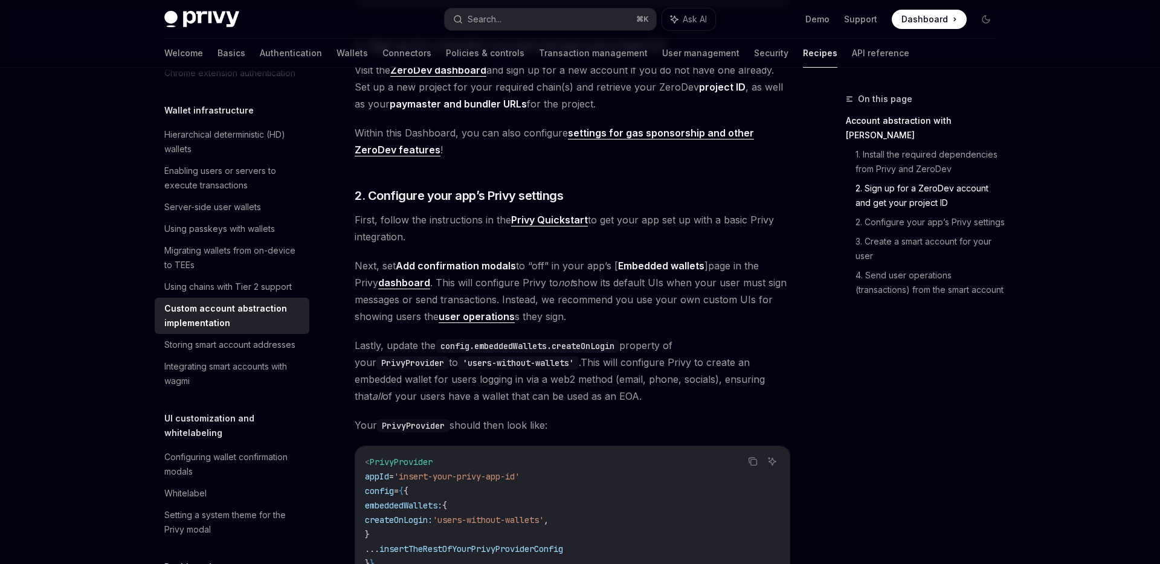
scroll to position [544, 0]
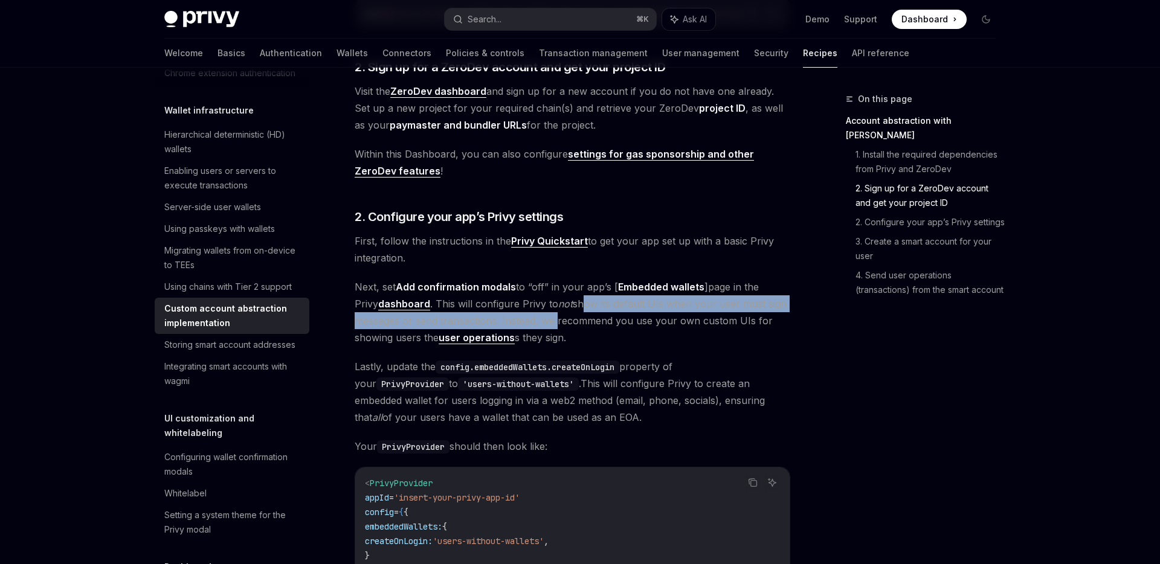
drag, startPoint x: 557, startPoint y: 311, endPoint x: 555, endPoint y: 332, distance: 20.7
click at [555, 332] on span "Next, set Add confirmation modals to “off” in your app’s [ Embedded wallets ] p…" at bounding box center [573, 312] width 436 height 68
click at [553, 327] on span "Next, set Add confirmation modals to “off” in your app’s [ Embedded wallets ] p…" at bounding box center [573, 312] width 436 height 68
drag, startPoint x: 553, startPoint y: 327, endPoint x: 543, endPoint y: 308, distance: 21.9
click at [543, 308] on span "Next, set Add confirmation modals to “off” in your app’s [ Embedded wallets ] p…" at bounding box center [573, 312] width 436 height 68
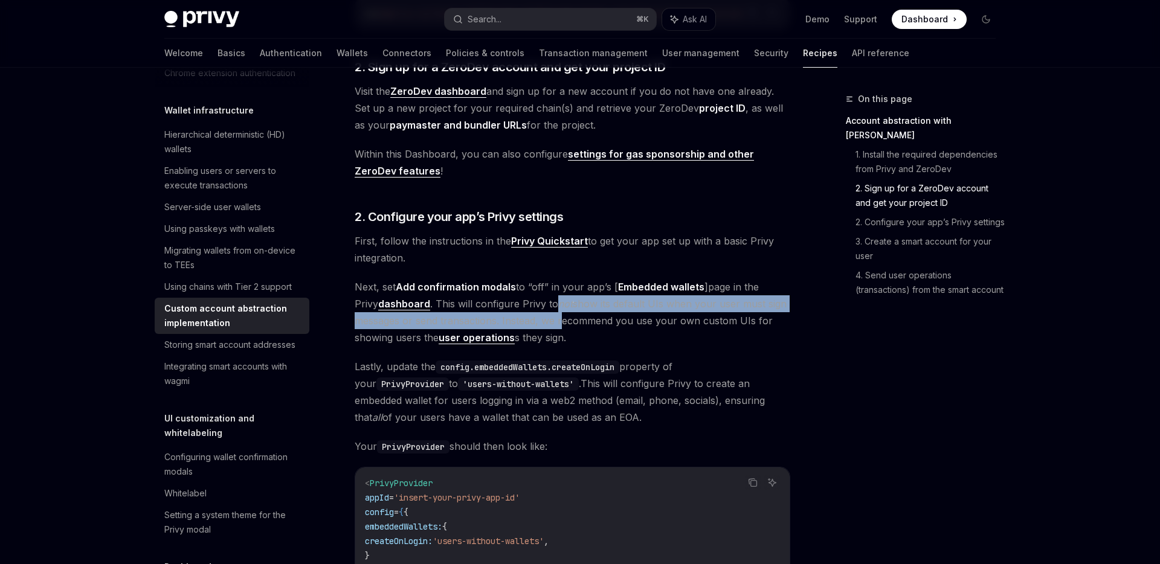
click at [558, 308] on em "not" at bounding box center [565, 304] width 14 height 12
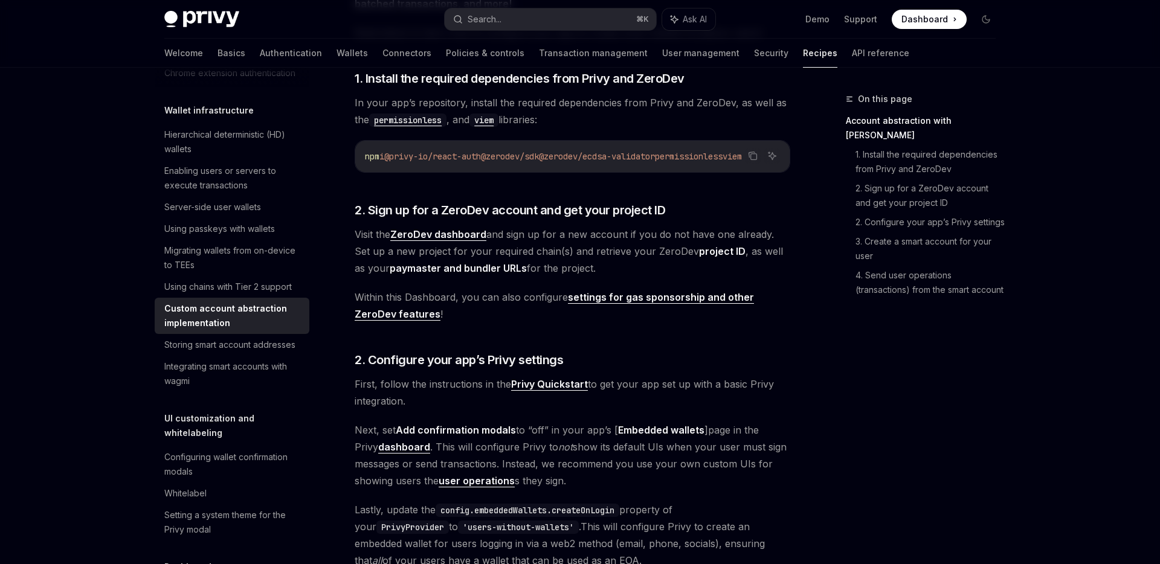
scroll to position [310, 0]
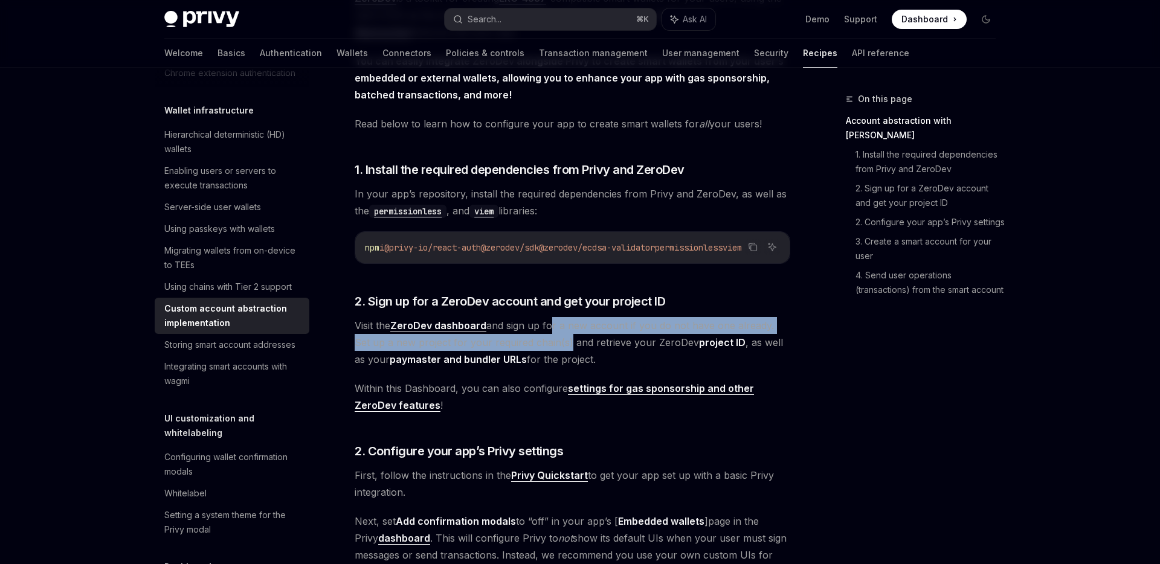
drag, startPoint x: 547, startPoint y: 331, endPoint x: 546, endPoint y: 342, distance: 10.9
click at [546, 342] on span "Visit the ZeroDev dashboard and sign up for a new account if you do not have on…" at bounding box center [573, 342] width 436 height 51
click at [545, 341] on span "Visit the ZeroDev dashboard and sign up for a new account if you do not have on…" at bounding box center [573, 342] width 436 height 51
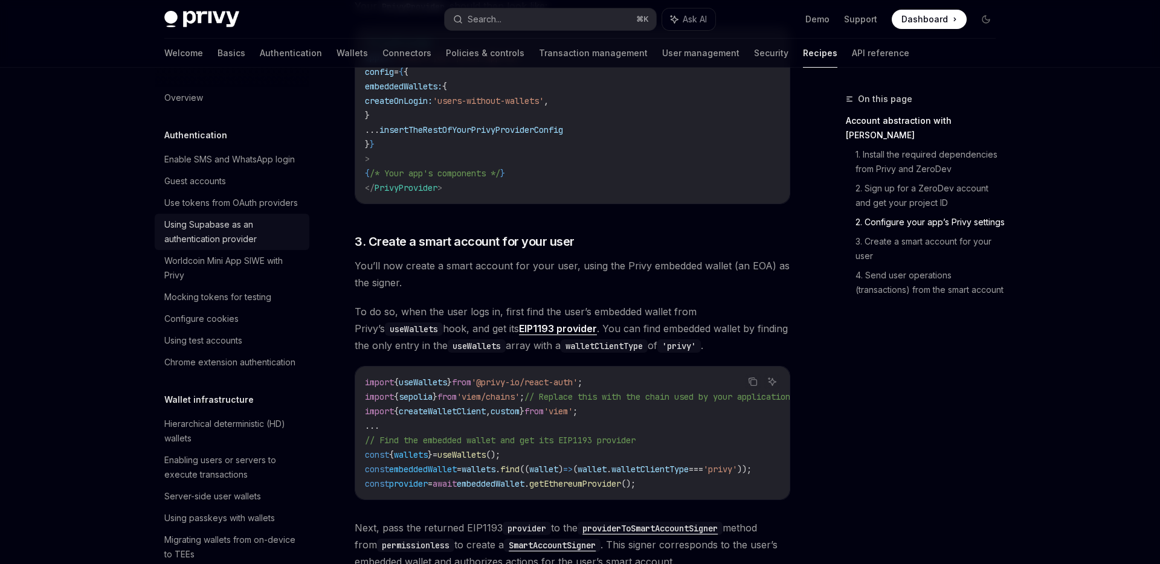
scroll to position [766, 0]
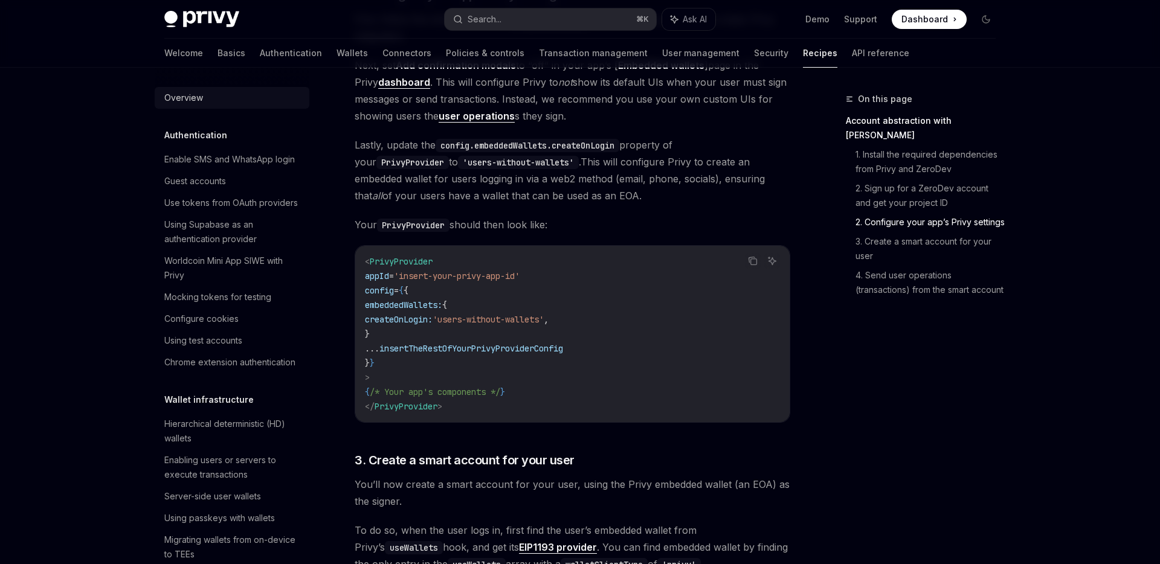
click at [178, 99] on div "Overview" at bounding box center [183, 98] width 39 height 14
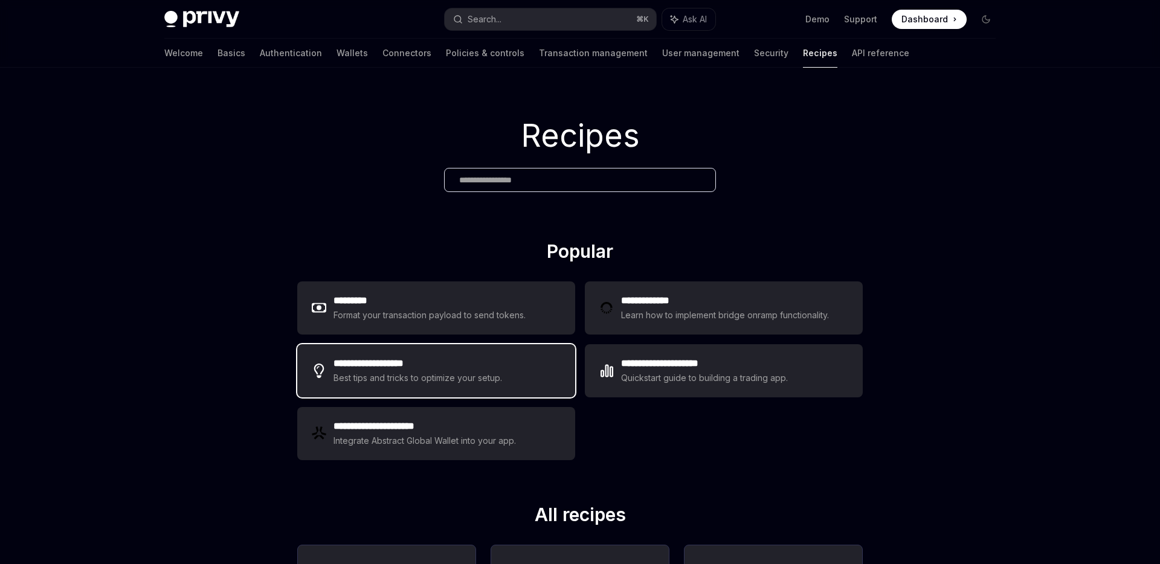
click at [506, 379] on div "**********" at bounding box center [436, 370] width 278 height 53
type textarea "*"
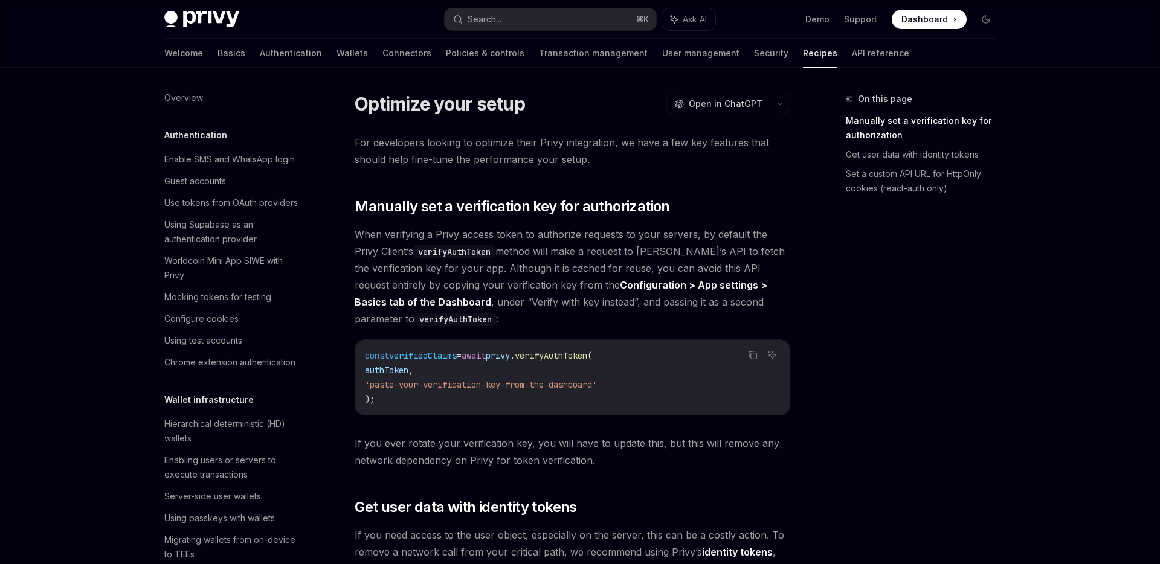
scroll to position [559, 0]
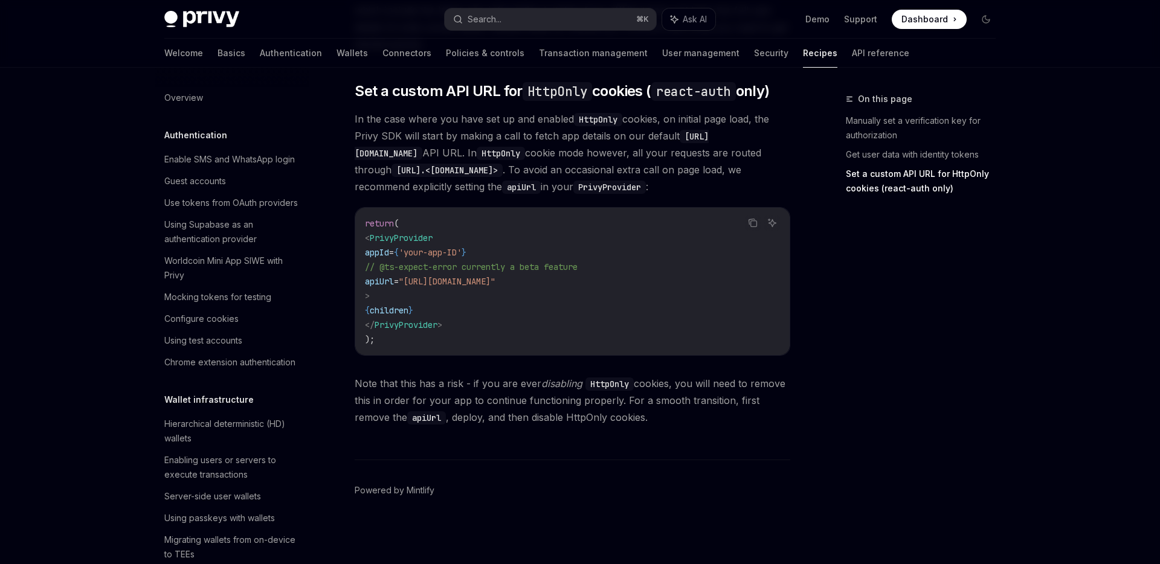
drag, startPoint x: 515, startPoint y: 392, endPoint x: 515, endPoint y: 405, distance: 12.7
click at [515, 405] on span "Note that this has a risk - if you are ever disabling HttpOnly cookies, you wil…" at bounding box center [573, 400] width 436 height 51
